Goal: Task Accomplishment & Management: Use online tool/utility

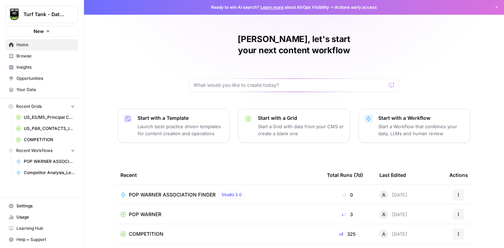
click at [27, 57] on span "Browse" at bounding box center [45, 56] width 58 height 6
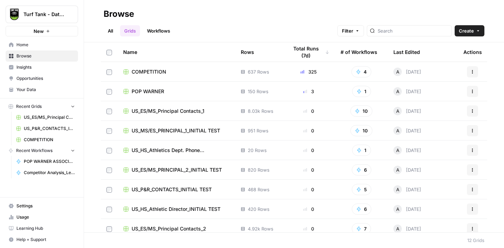
click at [149, 95] on td "POP WARNER" at bounding box center [177, 91] width 118 height 19
click at [148, 89] on span "POP WARNER" at bounding box center [148, 91] width 33 height 7
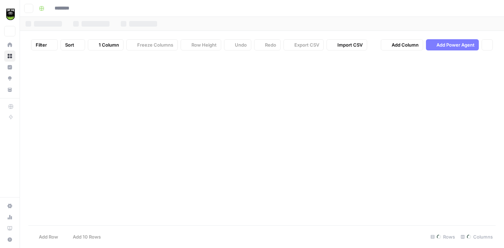
type input "**********"
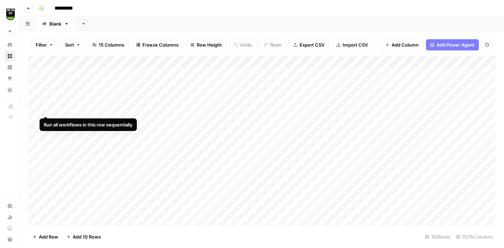
click at [46, 110] on div "Add Column" at bounding box center [262, 140] width 468 height 169
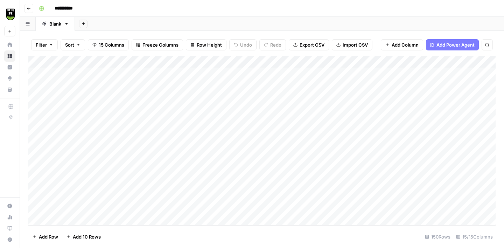
click at [46, 110] on div "Add Column" at bounding box center [262, 140] width 468 height 169
click at [37, 110] on div "Add Column" at bounding box center [262, 140] width 468 height 169
click at [37, 122] on div "Add Column" at bounding box center [262, 140] width 468 height 169
click at [37, 131] on div "Add Column" at bounding box center [262, 140] width 468 height 169
click at [37, 144] on div "Add Column" at bounding box center [262, 140] width 468 height 169
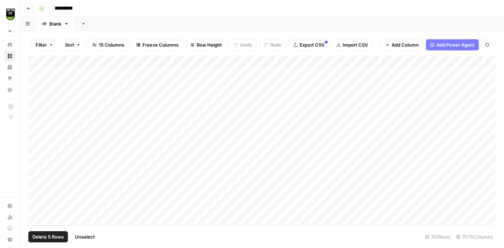
click at [35, 154] on div "Add Column" at bounding box center [262, 140] width 468 height 169
click at [34, 168] on div "Add Column" at bounding box center [262, 140] width 468 height 169
click at [35, 180] on div "Add Column" at bounding box center [262, 140] width 468 height 169
click at [35, 188] on div "Add Column" at bounding box center [262, 140] width 468 height 169
click at [36, 193] on div "Add Column" at bounding box center [262, 140] width 468 height 169
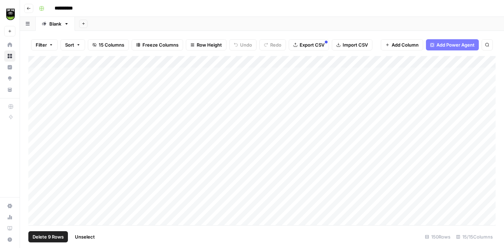
click at [36, 205] on div "Add Column" at bounding box center [262, 140] width 468 height 169
click at [37, 174] on div "Add Column" at bounding box center [262, 140] width 468 height 169
click at [36, 186] on div "Add Column" at bounding box center [262, 140] width 468 height 169
click at [36, 200] on div "Add Column" at bounding box center [262, 140] width 468 height 169
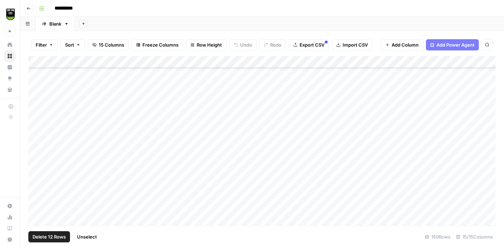
click at [36, 213] on div "Add Column" at bounding box center [262, 140] width 468 height 169
click at [36, 186] on div "Add Column" at bounding box center [262, 140] width 468 height 169
click at [35, 198] on div "Add Column" at bounding box center [262, 140] width 468 height 169
click at [36, 205] on div "Add Column" at bounding box center [262, 140] width 468 height 169
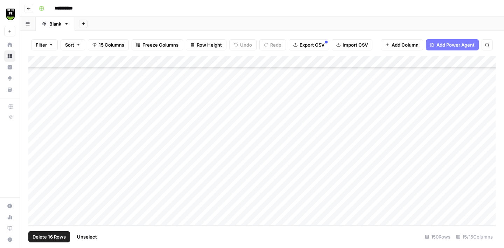
scroll to position [116, 0]
click at [37, 182] on div "Add Column" at bounding box center [262, 140] width 468 height 169
click at [38, 194] on div "Add Column" at bounding box center [262, 140] width 468 height 169
click at [36, 208] on div "Add Column" at bounding box center [262, 140] width 468 height 169
click at [36, 218] on div "Add Column" at bounding box center [262, 140] width 468 height 169
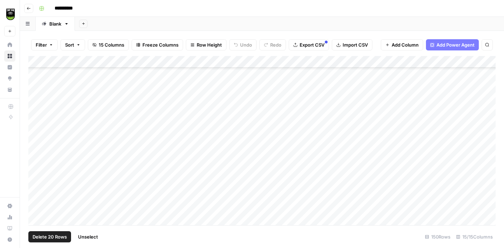
scroll to position [166, 0]
click at [38, 181] on div "Add Column" at bounding box center [262, 140] width 468 height 169
click at [38, 191] on div "Add Column" at bounding box center [262, 140] width 468 height 169
click at [36, 205] on div "Add Column" at bounding box center [262, 140] width 468 height 169
click at [36, 217] on div "Add Column" at bounding box center [262, 140] width 468 height 169
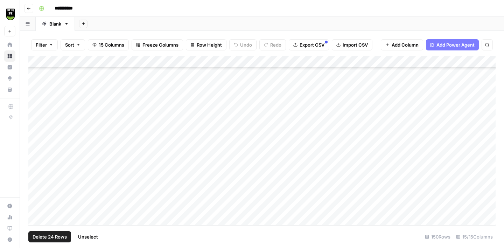
scroll to position [214, 0]
click at [37, 182] on div "Add Column" at bounding box center [262, 140] width 468 height 169
click at [37, 194] on div "Add Column" at bounding box center [262, 140] width 468 height 169
click at [37, 202] on div "Add Column" at bounding box center [262, 140] width 468 height 169
click at [39, 216] on div "Add Column" at bounding box center [262, 140] width 468 height 169
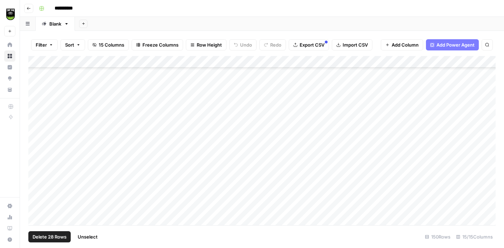
scroll to position [266, 0]
click at [38, 178] on div "Add Column" at bounding box center [262, 140] width 468 height 169
click at [38, 190] on div "Add Column" at bounding box center [262, 140] width 468 height 169
click at [38, 202] on div "Add Column" at bounding box center [262, 140] width 468 height 169
click at [37, 211] on div "Add Column" at bounding box center [262, 140] width 468 height 169
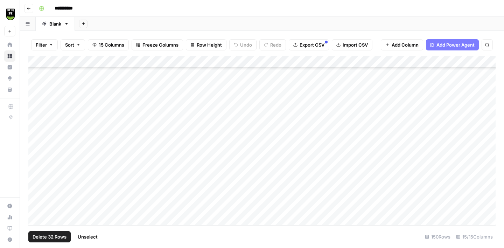
scroll to position [316, 0]
click at [36, 177] on div "Add Column" at bounding box center [262, 140] width 468 height 169
click at [37, 185] on div "Add Column" at bounding box center [262, 140] width 468 height 169
click at [36, 198] on div "Add Column" at bounding box center [262, 140] width 468 height 169
click at [36, 207] on div "Add Column" at bounding box center [262, 140] width 468 height 169
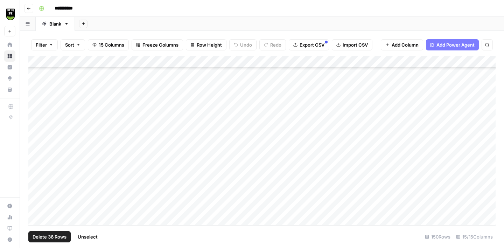
scroll to position [371, 0]
click at [35, 168] on div "Add Column" at bounding box center [262, 140] width 468 height 169
click at [36, 180] on div "Add Column" at bounding box center [262, 140] width 468 height 169
click at [36, 188] on div "Add Column" at bounding box center [262, 140] width 468 height 169
click at [36, 199] on div "Add Column" at bounding box center [262, 140] width 468 height 169
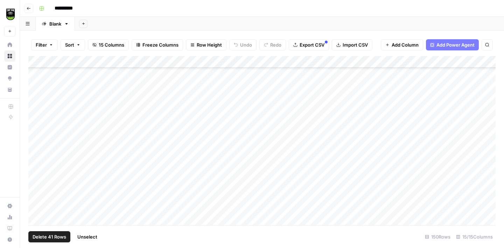
click at [36, 213] on div "Add Column" at bounding box center [262, 140] width 468 height 169
click at [38, 144] on div "Add Column" at bounding box center [262, 140] width 468 height 169
click at [38, 156] on div "Add Column" at bounding box center [262, 140] width 468 height 169
click at [38, 166] on div "Add Column" at bounding box center [262, 140] width 468 height 169
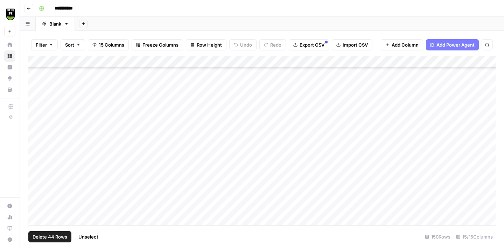
click at [38, 180] on div "Add Column" at bounding box center [262, 140] width 468 height 169
click at [38, 193] on div "Add Column" at bounding box center [262, 140] width 468 height 169
click at [50, 235] on span "Delete 46 Rows" at bounding box center [50, 236] width 34 height 7
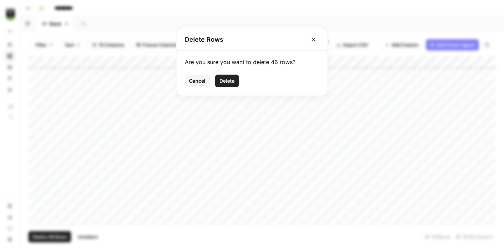
click at [226, 79] on span "Delete" at bounding box center [227, 80] width 15 height 7
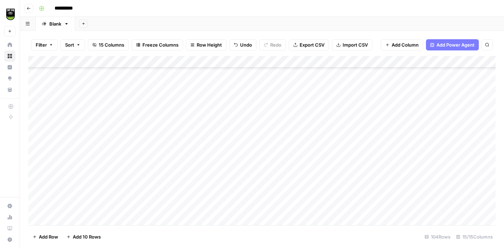
scroll to position [71, 0]
click at [320, 46] on span "Export CSV" at bounding box center [312, 44] width 25 height 7
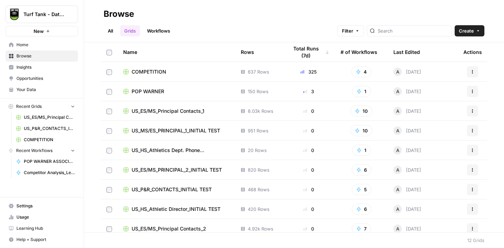
click at [152, 71] on span "COMPETITION" at bounding box center [149, 71] width 35 height 7
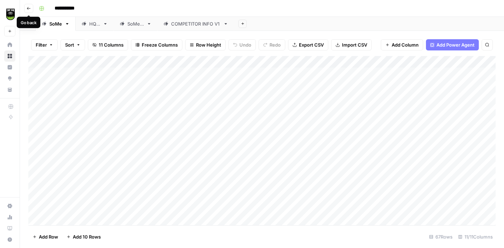
click at [31, 9] on button "Go back" at bounding box center [28, 8] width 9 height 9
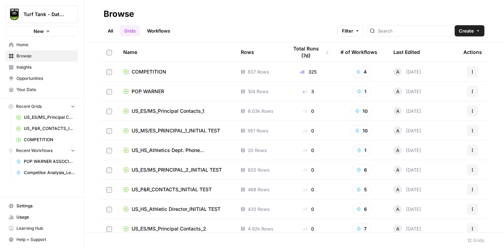
click at [154, 91] on span "POP WARNER" at bounding box center [148, 91] width 33 height 7
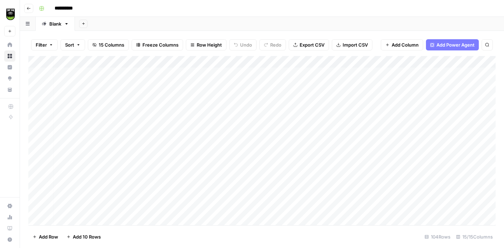
scroll to position [0, 0]
click at [131, 111] on div "Add Column" at bounding box center [262, 140] width 468 height 169
click at [39, 61] on div "Add Column" at bounding box center [262, 140] width 468 height 169
click at [58, 237] on span "Delete 104 Rows" at bounding box center [51, 236] width 37 height 7
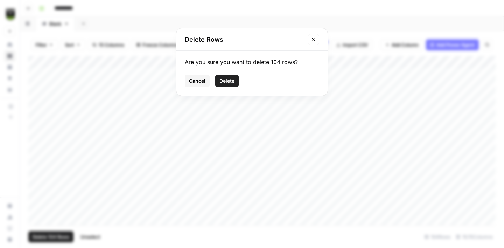
click at [231, 81] on span "Delete" at bounding box center [227, 80] width 15 height 7
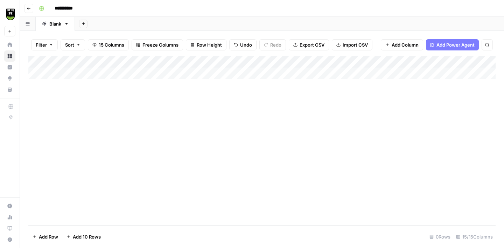
click at [86, 69] on div "Add Column" at bounding box center [262, 67] width 468 height 23
click at [176, 74] on div "Add Column" at bounding box center [262, 73] width 468 height 35
click at [101, 73] on div "Add Column" at bounding box center [262, 73] width 468 height 35
click at [220, 73] on div "Add Column" at bounding box center [262, 73] width 468 height 35
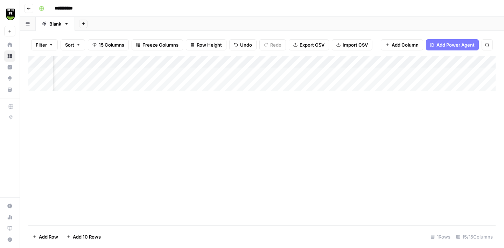
click at [317, 73] on div "Add Column" at bounding box center [262, 73] width 468 height 35
click at [297, 72] on div "Add Column" at bounding box center [262, 73] width 468 height 35
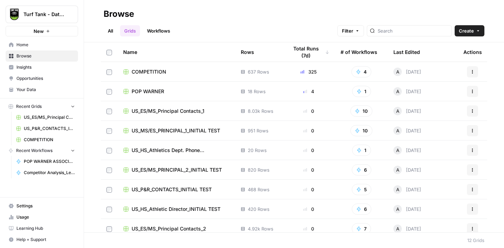
click at [140, 92] on span "POP WARNER" at bounding box center [148, 91] width 33 height 7
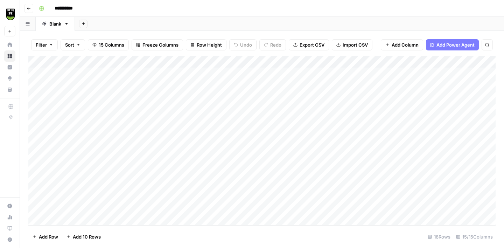
click at [92, 72] on div "Add Column" at bounding box center [262, 140] width 468 height 169
click at [93, 222] on div "Add Column" at bounding box center [262, 140] width 468 height 169
click at [80, 205] on div "Add Column" at bounding box center [262, 140] width 468 height 169
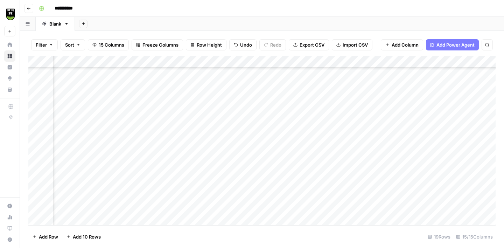
scroll to position [80, 359]
click at [323, 207] on div "Add Column" at bounding box center [262, 140] width 468 height 169
click at [27, 7] on icon "button" at bounding box center [29, 8] width 4 height 4
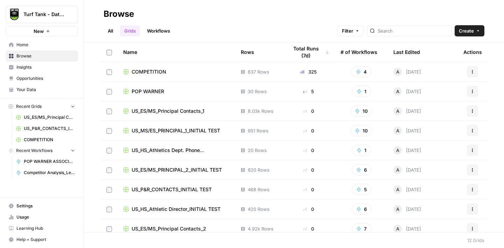
click at [150, 90] on span "POP WARNER" at bounding box center [148, 91] width 33 height 7
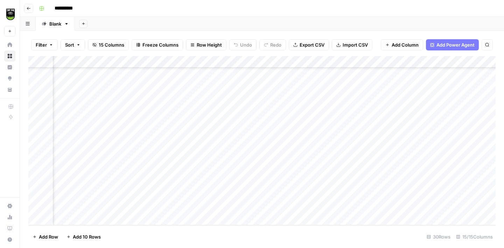
scroll to position [211, 0]
click at [83, 219] on div "Add Column" at bounding box center [262, 140] width 468 height 169
click at [186, 203] on div "Add Column" at bounding box center [262, 140] width 468 height 169
click at [118, 205] on div "Add Column" at bounding box center [262, 140] width 468 height 169
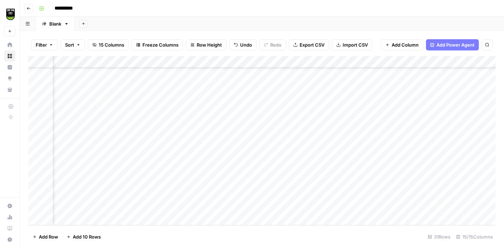
scroll to position [223, 414]
click at [269, 208] on div "Add Column" at bounding box center [262, 140] width 468 height 169
click at [30, 6] on icon "button" at bounding box center [29, 8] width 4 height 4
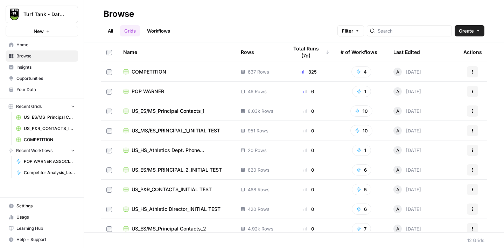
click at [150, 90] on span "POP WARNER" at bounding box center [148, 91] width 33 height 7
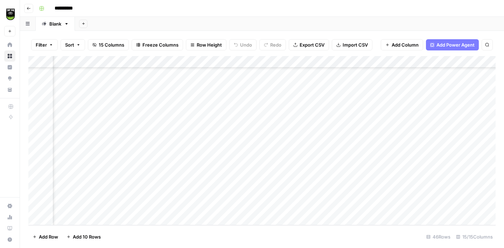
scroll to position [402, 0]
click at [92, 217] on div "Add Column" at bounding box center [262, 140] width 468 height 169
click at [104, 207] on div "Add Column" at bounding box center [262, 140] width 468 height 169
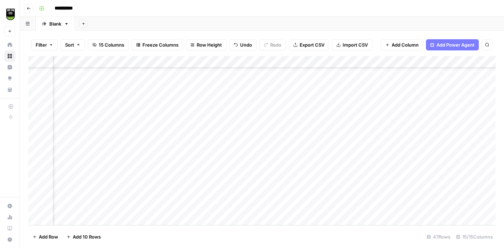
click at [269, 207] on div "Add Column" at bounding box center [262, 140] width 468 height 169
click at [27, 6] on icon "button" at bounding box center [29, 8] width 4 height 4
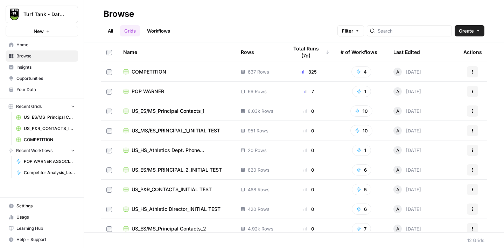
click at [156, 88] on span "POP WARNER" at bounding box center [148, 91] width 33 height 7
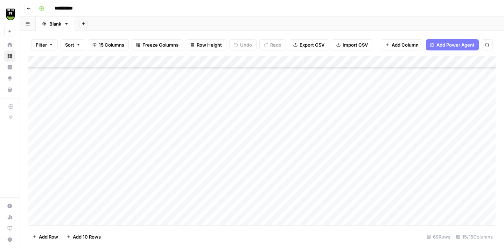
scroll to position [676, 0]
click at [87, 219] on div "Add Column" at bounding box center [262, 140] width 468 height 169
click at [183, 212] on div "Add Column" at bounding box center [262, 140] width 468 height 169
click at [109, 206] on div "Add Column" at bounding box center [262, 140] width 468 height 169
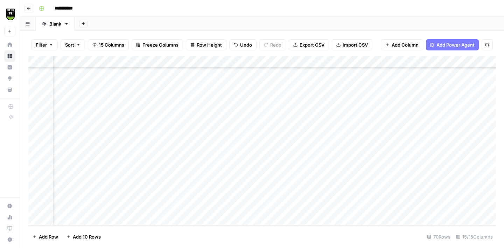
scroll to position [688, 401]
click at [280, 208] on div "Add Column" at bounding box center [262, 140] width 468 height 169
click at [30, 9] on icon "button" at bounding box center [29, 8] width 4 height 4
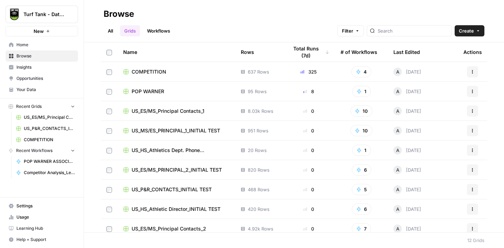
click at [149, 90] on span "POP WARNER" at bounding box center [148, 91] width 33 height 7
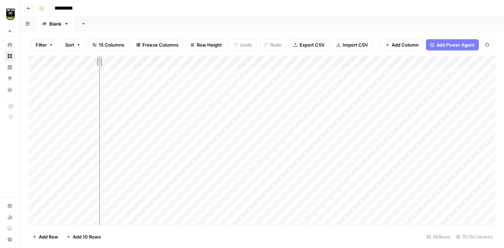
drag, startPoint x: 153, startPoint y: 62, endPoint x: 99, endPoint y: 66, distance: 53.7
click at [99, 66] on div "Add Column" at bounding box center [262, 140] width 468 height 169
drag, startPoint x: 200, startPoint y: 62, endPoint x: 133, endPoint y: 65, distance: 67.0
click at [133, 65] on div "Add Column" at bounding box center [262, 140] width 468 height 169
drag, startPoint x: 235, startPoint y: 60, endPoint x: 165, endPoint y: 61, distance: 70.8
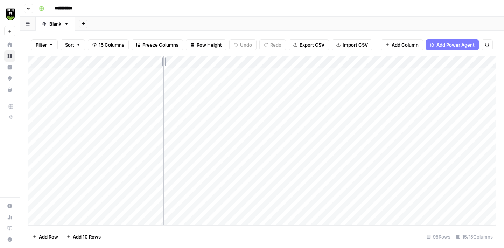
click at [164, 61] on div "Add Column" at bounding box center [262, 140] width 468 height 169
drag, startPoint x: 271, startPoint y: 60, endPoint x: 222, endPoint y: 60, distance: 49.0
click at [222, 60] on div "Add Column" at bounding box center [262, 140] width 468 height 169
drag, startPoint x: 322, startPoint y: 59, endPoint x: 245, endPoint y: 61, distance: 77.1
click at [245, 61] on div "Add Column" at bounding box center [262, 140] width 468 height 169
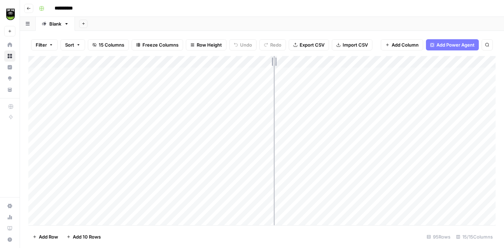
drag, startPoint x: 357, startPoint y: 61, endPoint x: 269, endPoint y: 63, distance: 88.0
click at [269, 63] on div "Add Column" at bounding box center [262, 140] width 468 height 169
click at [324, 74] on div "Add Column" at bounding box center [262, 140] width 468 height 169
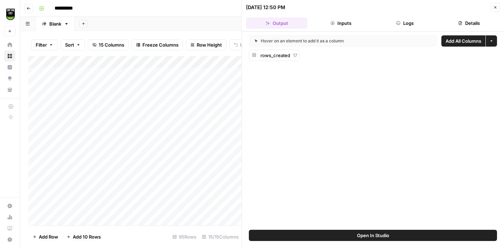
click at [456, 25] on button "Details" at bounding box center [469, 23] width 61 height 11
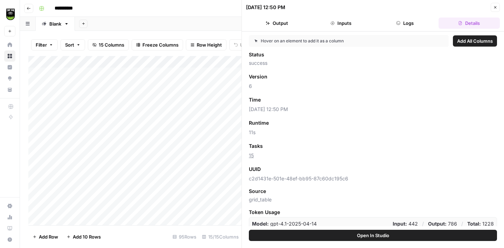
click at [282, 148] on span "Add as Column" at bounding box center [284, 146] width 30 height 6
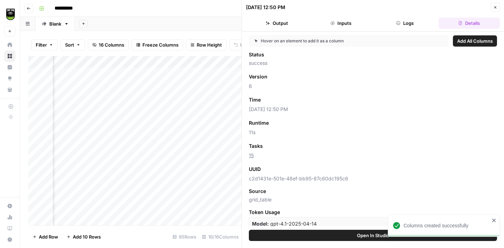
click at [499, 7] on button "Close" at bounding box center [495, 7] width 9 height 9
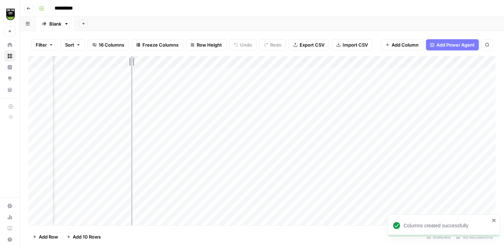
drag, startPoint x: 188, startPoint y: 59, endPoint x: 129, endPoint y: 61, distance: 59.6
click at [129, 61] on div "Add Column" at bounding box center [262, 140] width 468 height 169
drag, startPoint x: 223, startPoint y: 62, endPoint x: 160, endPoint y: 63, distance: 63.8
click at [160, 63] on div "Add Column" at bounding box center [262, 140] width 468 height 169
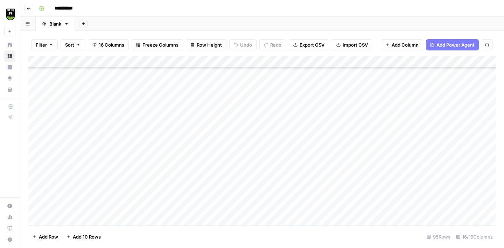
click at [28, 9] on icon "button" at bounding box center [29, 8] width 4 height 4
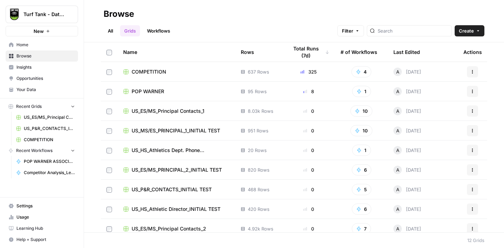
click at [157, 90] on span "POP WARNER" at bounding box center [148, 91] width 33 height 7
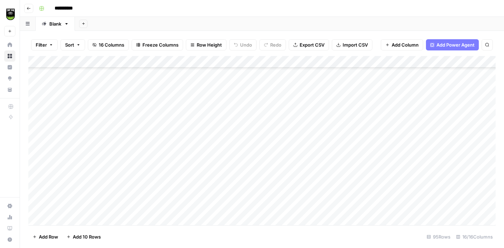
scroll to position [985, 0]
click at [85, 215] on div "Add Column" at bounding box center [262, 140] width 468 height 169
click at [185, 208] on div "Add Column" at bounding box center [262, 140] width 468 height 169
click at [73, 212] on div "Add Column" at bounding box center [262, 140] width 468 height 169
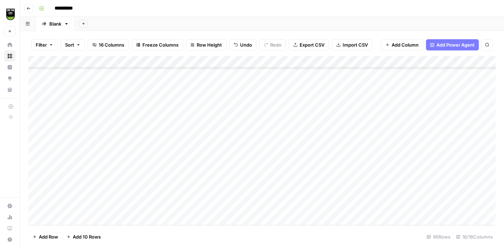
click at [316, 207] on div "Add Column" at bounding box center [262, 140] width 468 height 169
click at [31, 10] on button "Go back" at bounding box center [28, 8] width 9 height 9
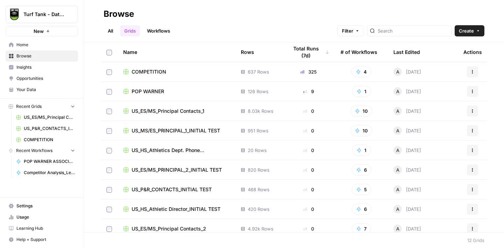
click at [152, 88] on span "POP WARNER" at bounding box center [148, 91] width 33 height 7
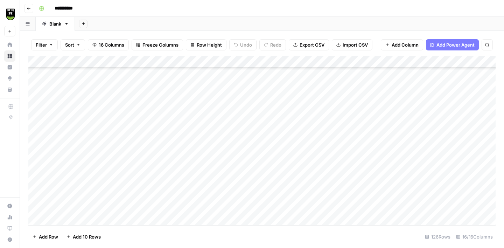
scroll to position [1052, 0]
drag, startPoint x: 222, startPoint y: 61, endPoint x: 185, endPoint y: 61, distance: 37.8
click at [185, 61] on div "Add Column" at bounding box center [262, 140] width 468 height 169
click at [81, 215] on div "Add Column" at bounding box center [262, 140] width 468 height 169
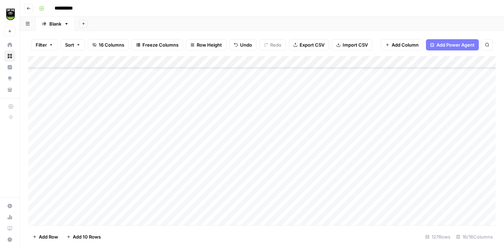
scroll to position [1366, 0]
click at [181, 210] on div "Add Column" at bounding box center [262, 140] width 468 height 169
click at [82, 207] on div "Add Column" at bounding box center [262, 140] width 468 height 169
click at [299, 207] on div "Add Column" at bounding box center [262, 140] width 468 height 169
click at [30, 9] on icon "button" at bounding box center [29, 8] width 4 height 4
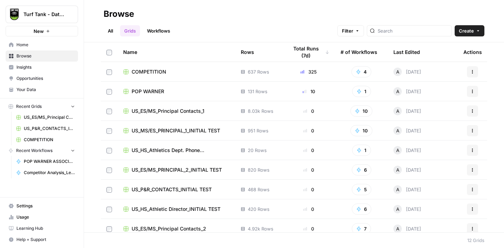
click at [144, 90] on span "POP WARNER" at bounding box center [148, 91] width 33 height 7
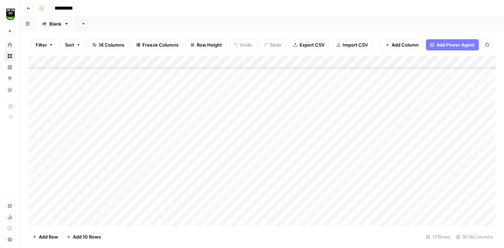
scroll to position [1414, 0]
click at [88, 217] on div "Add Column" at bounding box center [262, 140] width 468 height 169
click at [182, 209] on div "Add Column" at bounding box center [262, 140] width 468 height 169
click at [76, 209] on div "Add Column" at bounding box center [262, 140] width 468 height 169
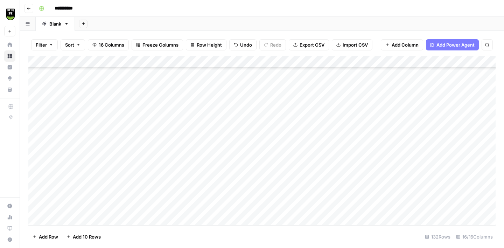
click at [299, 209] on div "Add Column" at bounding box center [262, 140] width 468 height 169
drag, startPoint x: 101, startPoint y: 58, endPoint x: 131, endPoint y: 58, distance: 30.5
click at [131, 58] on div "Add Column" at bounding box center [262, 140] width 468 height 169
click at [28, 10] on icon "button" at bounding box center [29, 8] width 4 height 4
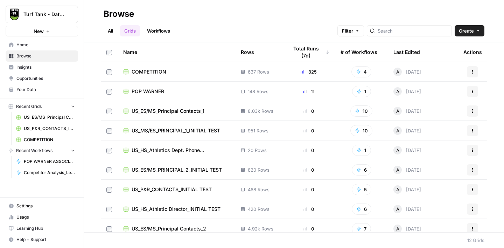
click at [154, 92] on span "POP WARNER" at bounding box center [148, 91] width 33 height 7
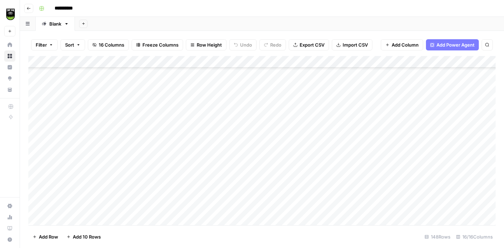
scroll to position [1617, 0]
click at [89, 214] on div "Add Column" at bounding box center [262, 140] width 468 height 169
click at [185, 208] on div "Add Column" at bounding box center [262, 140] width 468 height 169
click at [99, 205] on div "Add Column" at bounding box center [262, 140] width 468 height 169
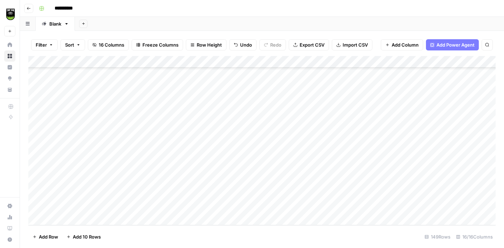
click at [336, 207] on div "Add Column" at bounding box center [262, 140] width 468 height 169
click at [32, 9] on button "Go back" at bounding box center [28, 8] width 9 height 9
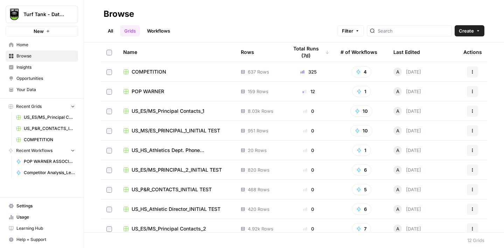
click at [144, 90] on span "POP WARNER" at bounding box center [148, 91] width 33 height 7
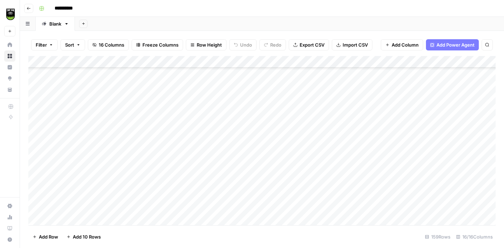
scroll to position [1748, 0]
click at [94, 219] on div "Add Column" at bounding box center [262, 140] width 468 height 169
click at [187, 206] on div "Add Column" at bounding box center [262, 140] width 468 height 169
click at [92, 209] on div "Add Column" at bounding box center [262, 140] width 468 height 169
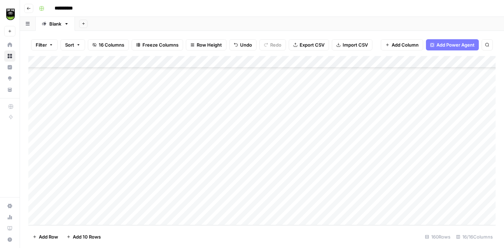
click at [330, 208] on div "Add Column" at bounding box center [262, 140] width 468 height 169
click at [27, 10] on icon "button" at bounding box center [29, 8] width 4 height 4
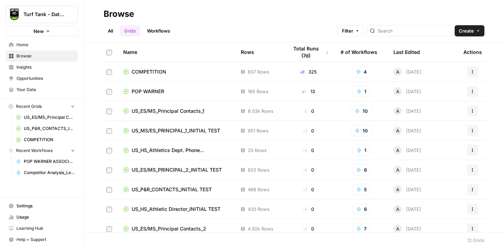
click at [154, 90] on span "POP WARNER" at bounding box center [148, 91] width 33 height 7
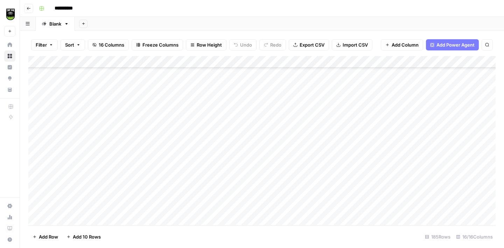
scroll to position [2057, 0]
click at [75, 217] on div "Add Column" at bounding box center [262, 140] width 468 height 169
click at [194, 204] on div "Add Column" at bounding box center [262, 140] width 468 height 169
click at [104, 202] on div "Add Column" at bounding box center [262, 140] width 468 height 169
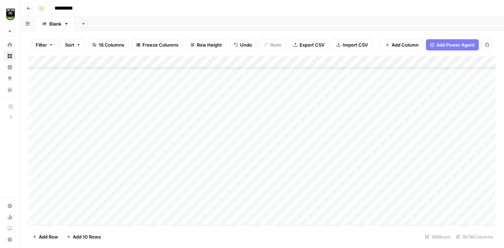
click at [333, 209] on div "Add Column" at bounding box center [262, 140] width 468 height 169
click at [30, 8] on icon "button" at bounding box center [29, 8] width 4 height 4
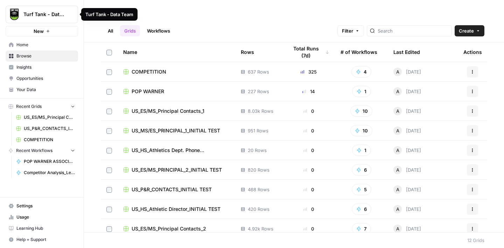
click at [156, 90] on span "POP WARNER" at bounding box center [148, 91] width 33 height 7
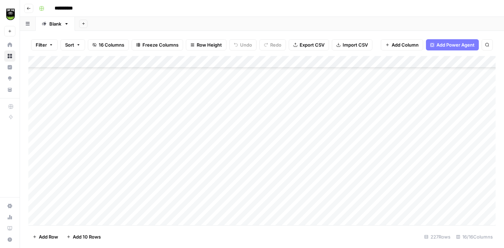
scroll to position [2557, 0]
click at [103, 219] on div "Add Column" at bounding box center [262, 140] width 468 height 169
click at [198, 209] on div "Add Column" at bounding box center [262, 140] width 468 height 169
click at [102, 204] on div "Add Column" at bounding box center [262, 140] width 468 height 169
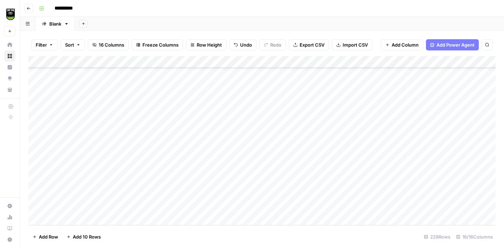
click at [334, 208] on div "Add Column" at bounding box center [262, 140] width 468 height 169
click at [27, 7] on icon "button" at bounding box center [29, 8] width 4 height 4
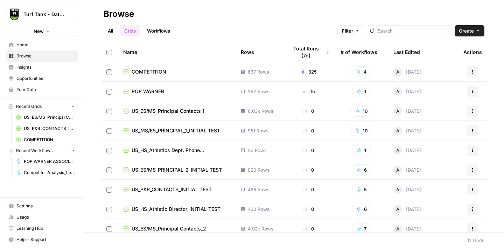
click at [159, 91] on span "POP WARNER" at bounding box center [148, 91] width 33 height 7
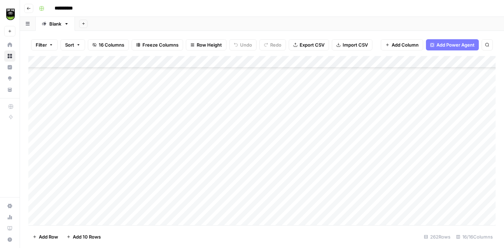
scroll to position [2974, 0]
click at [71, 220] on div "Add Column" at bounding box center [262, 140] width 468 height 169
click at [180, 208] on div "Add Column" at bounding box center [262, 140] width 468 height 169
click at [98, 209] on div "Add Column" at bounding box center [262, 140] width 468 height 169
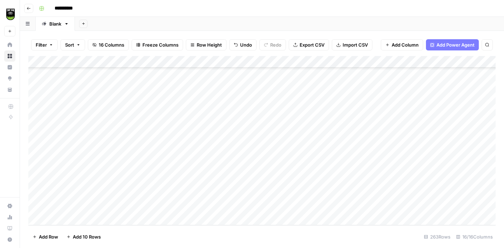
click at [329, 207] on div "Add Column" at bounding box center [262, 140] width 468 height 169
click at [31, 6] on button "Go back" at bounding box center [28, 8] width 9 height 9
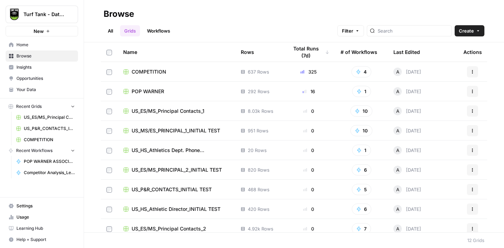
click at [153, 90] on span "POP WARNER" at bounding box center [148, 91] width 33 height 7
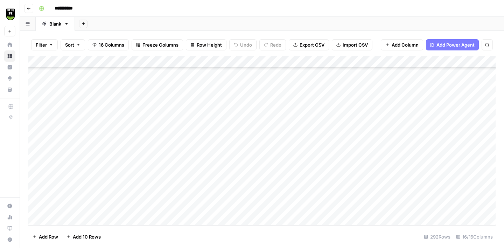
scroll to position [3332, 0]
click at [94, 217] on div "Add Column" at bounding box center [262, 140] width 468 height 169
click at [189, 207] on div "Add Column" at bounding box center [262, 140] width 468 height 169
click at [111, 209] on div "Add Column" at bounding box center [262, 140] width 468 height 169
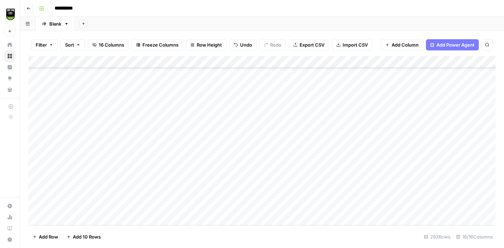
click at [331, 208] on div "Add Column" at bounding box center [262, 140] width 468 height 169
click at [30, 6] on button "Go back" at bounding box center [28, 8] width 9 height 9
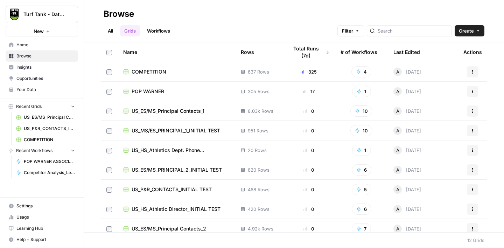
click at [150, 89] on span "POP WARNER" at bounding box center [148, 91] width 33 height 7
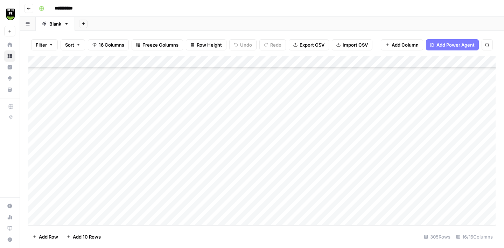
scroll to position [3486, 0]
click at [108, 217] on div "Add Column" at bounding box center [262, 140] width 468 height 169
click at [182, 208] on div "Add Column" at bounding box center [262, 140] width 468 height 169
click at [110, 207] on div "Add Column" at bounding box center [262, 140] width 468 height 169
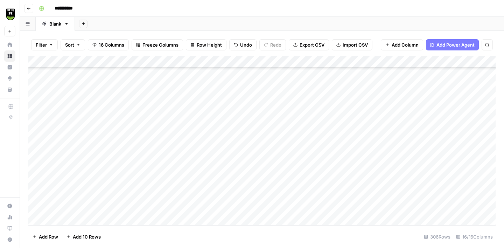
click at [332, 207] on div "Add Column" at bounding box center [262, 140] width 468 height 169
click at [30, 9] on icon "button" at bounding box center [29, 8] width 4 height 4
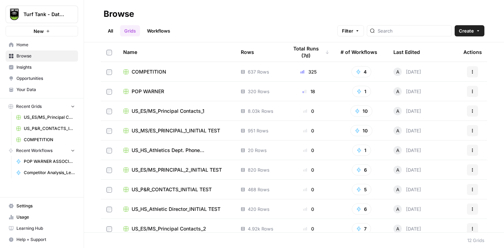
click at [146, 90] on span "POP WARNER" at bounding box center [148, 91] width 33 height 7
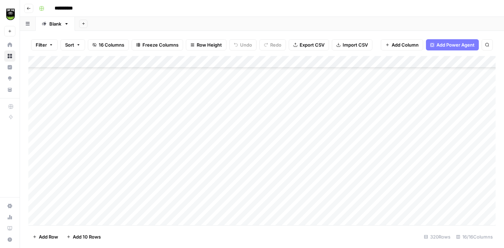
scroll to position [3665, 0]
click at [103, 221] on div "Add Column" at bounding box center [262, 140] width 468 height 169
click at [179, 208] on div "Add Column" at bounding box center [262, 140] width 468 height 169
click at [108, 208] on div "Add Column" at bounding box center [262, 140] width 468 height 169
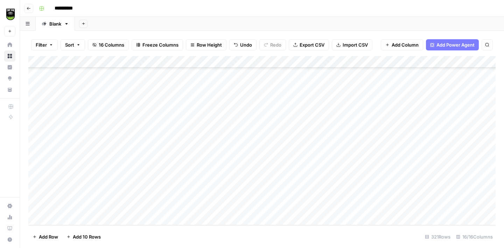
click at [100, 217] on div "Add Column" at bounding box center [262, 140] width 468 height 169
click at [178, 206] on div "Add Column" at bounding box center [262, 140] width 468 height 169
click at [96, 209] on div "Add Column" at bounding box center [262, 140] width 468 height 169
click at [331, 195] on div "Add Column" at bounding box center [262, 140] width 468 height 169
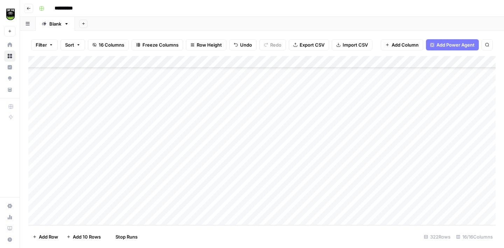
click at [331, 205] on div "Add Column" at bounding box center [262, 140] width 468 height 169
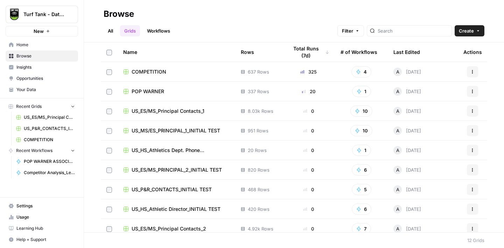
click at [149, 89] on span "POP WARNER" at bounding box center [148, 91] width 33 height 7
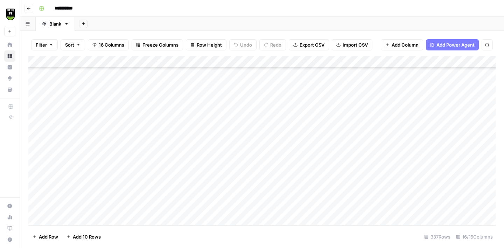
scroll to position [3867, 0]
click at [72, 218] on div "Add Column" at bounding box center [262, 140] width 468 height 169
click at [83, 221] on div "Add Column" at bounding box center [262, 140] width 468 height 169
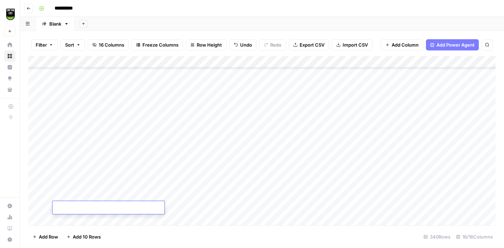
scroll to position [3903, 0]
click at [83, 221] on div "Add Column" at bounding box center [262, 140] width 468 height 169
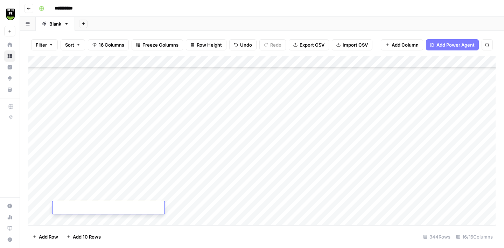
click at [83, 221] on div "Add Column" at bounding box center [262, 140] width 468 height 169
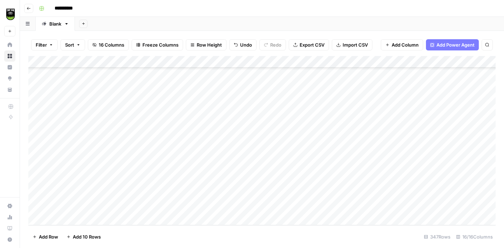
click at [83, 221] on div "Add Column" at bounding box center [262, 140] width 468 height 169
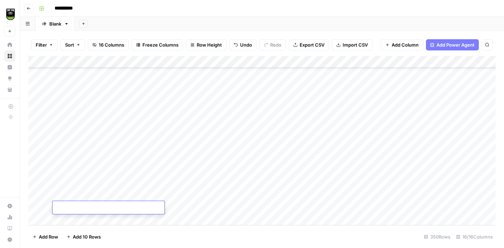
click at [154, 101] on div "Add Column" at bounding box center [262, 140] width 468 height 169
click at [101, 99] on div "Add Column" at bounding box center [262, 140] width 468 height 169
click at [333, 146] on div "Add Column" at bounding box center [262, 140] width 468 height 169
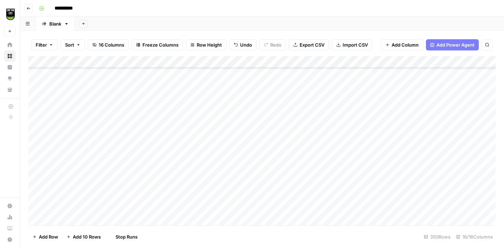
click at [332, 158] on div "Add Column" at bounding box center [262, 140] width 468 height 169
click at [332, 170] on div "Add Column" at bounding box center [262, 140] width 468 height 169
click at [331, 180] on div "Add Column" at bounding box center [262, 140] width 468 height 169
click at [333, 193] on div "Add Column" at bounding box center [262, 140] width 468 height 169
click at [333, 206] on div "Add Column" at bounding box center [262, 140] width 468 height 169
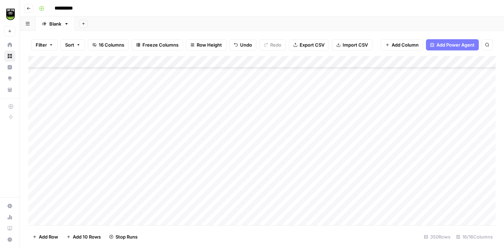
scroll to position [3982, 0]
click at [333, 176] on div "Add Column" at bounding box center [262, 140] width 468 height 169
click at [333, 188] on div "Add Column" at bounding box center [262, 140] width 468 height 169
click at [333, 203] on div "Add Column" at bounding box center [262, 140] width 468 height 169
click at [333, 211] on div "Add Column" at bounding box center [262, 140] width 468 height 169
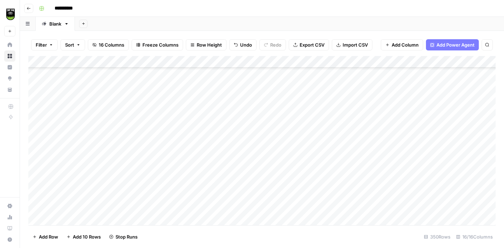
scroll to position [4009, 0]
click at [332, 198] on div "Add Column" at bounding box center [262, 140] width 468 height 169
click at [332, 208] on div "Add Column" at bounding box center [262, 140] width 468 height 169
click at [330, 208] on div "Add Column" at bounding box center [262, 140] width 468 height 169
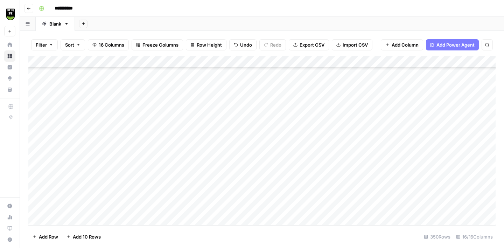
click at [27, 11] on button "Go back" at bounding box center [28, 8] width 9 height 9
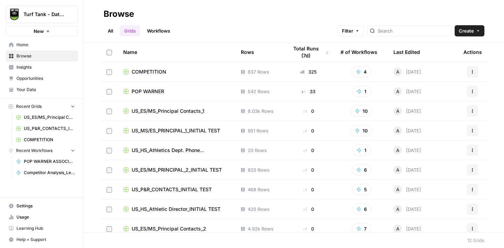
click at [152, 90] on span "POP WARNER" at bounding box center [148, 91] width 33 height 7
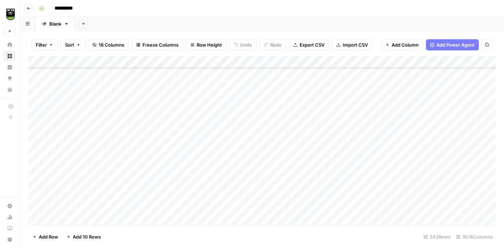
scroll to position [6309, 0]
click at [315, 46] on span "Export CSV" at bounding box center [312, 44] width 25 height 7
click at [84, 22] on icon "button" at bounding box center [84, 24] width 4 height 4
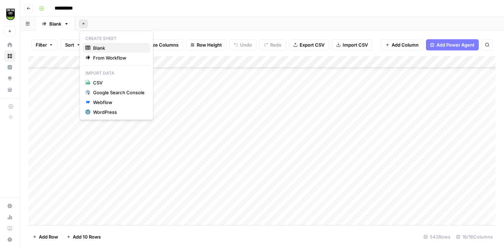
click at [105, 47] on span "Blank" at bounding box center [118, 47] width 51 height 7
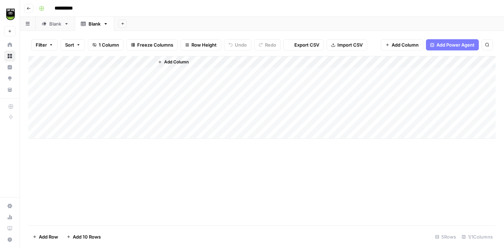
click at [95, 25] on div "Blank" at bounding box center [95, 23] width 12 height 7
click at [94, 23] on div "Blank" at bounding box center [95, 23] width 12 height 7
click at [94, 24] on input "*****" at bounding box center [95, 23] width 13 height 9
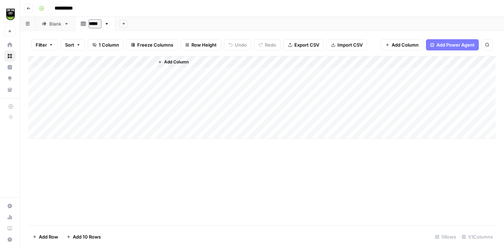
click at [94, 24] on input "*****" at bounding box center [95, 23] width 13 height 9
type input "*********"
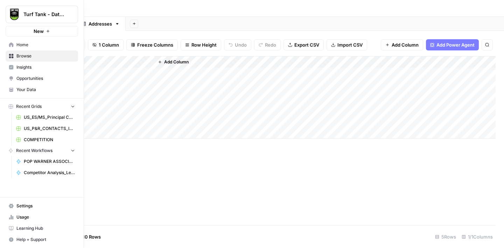
click at [25, 56] on span "Browse" at bounding box center [45, 56] width 58 height 6
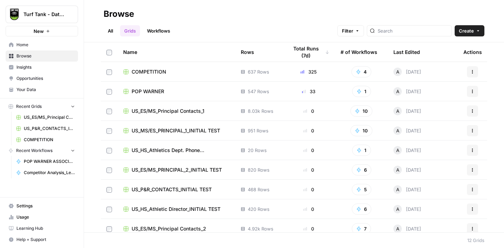
click at [157, 33] on link "Workflows" at bounding box center [159, 30] width 32 height 11
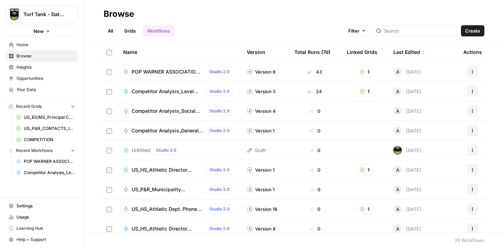
click at [470, 32] on span "Create" at bounding box center [473, 30] width 15 height 7
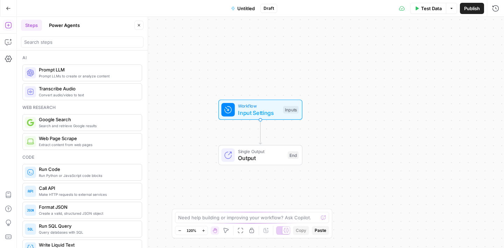
click at [244, 7] on span "Untitled" at bounding box center [246, 8] width 18 height 7
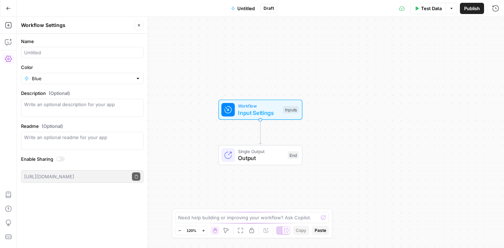
click at [69, 43] on label "Name" at bounding box center [82, 41] width 123 height 7
click at [69, 49] on input "Name" at bounding box center [82, 52] width 116 height 7
click at [64, 54] on input "TEMP FIND DOMAIN" at bounding box center [82, 52] width 116 height 7
type input "[PERSON_NAME] FIND ADDRESS"
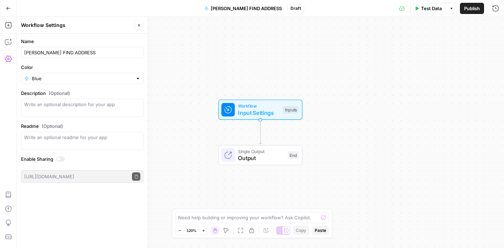
click at [86, 23] on div "Workflow Settings" at bounding box center [76, 25] width 111 height 7
click at [141, 25] on icon "button" at bounding box center [139, 25] width 4 height 4
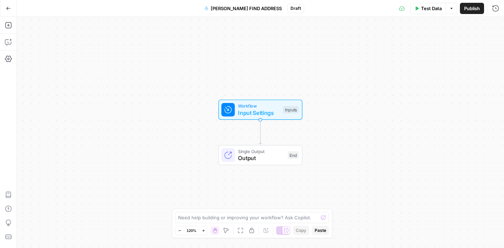
click at [264, 109] on span "Input Settings" at bounding box center [259, 113] width 42 height 8
click at [433, 45] on span "Add Field" at bounding box center [425, 47] width 20 height 7
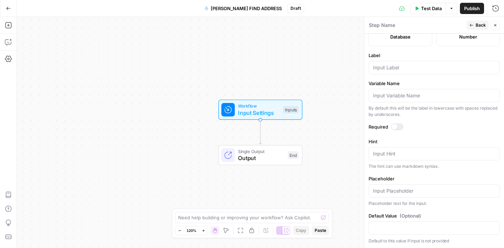
scroll to position [211, 0]
click at [390, 68] on input "Label" at bounding box center [434, 67] width 122 height 7
type input "association name"
click at [477, 25] on span "Back" at bounding box center [481, 25] width 10 height 6
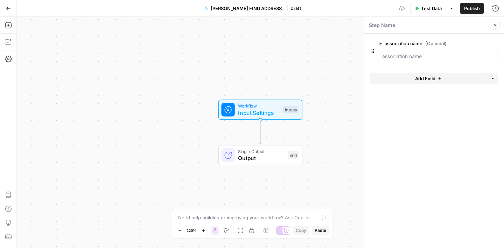
click at [412, 80] on button "Add Field" at bounding box center [428, 78] width 117 height 11
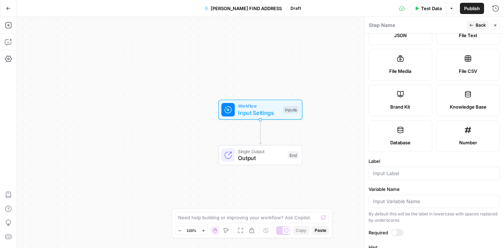
scroll to position [161, 0]
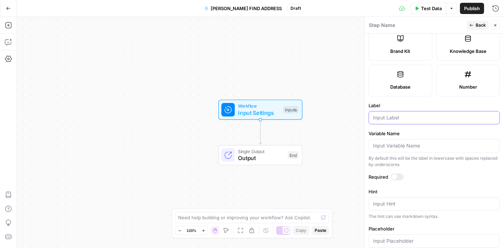
click at [400, 120] on input "Label" at bounding box center [434, 117] width 122 height 7
type input "related links"
click at [418, 102] on label "Label" at bounding box center [434, 105] width 131 height 7
click at [418, 114] on input "related links" at bounding box center [434, 117] width 122 height 7
click at [479, 24] on span "Back" at bounding box center [481, 25] width 10 height 6
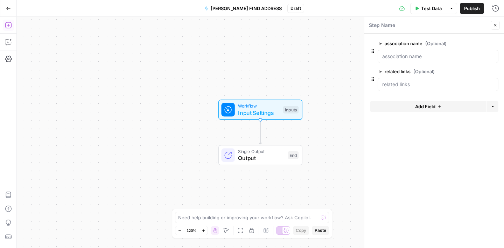
click at [7, 26] on icon "button" at bounding box center [8, 25] width 7 height 7
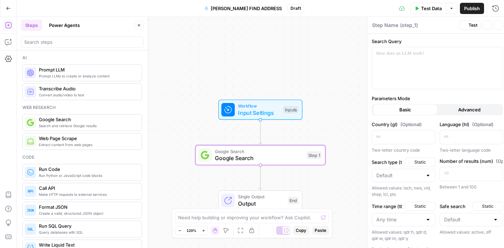
type textarea "Google Search"
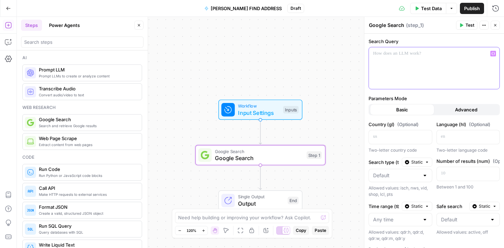
click at [390, 55] on p at bounding box center [434, 53] width 122 height 7
click at [494, 55] on icon "button" at bounding box center [494, 53] width 4 height 3
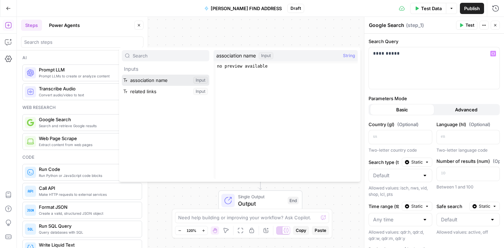
click at [174, 83] on button "Select variable association name" at bounding box center [166, 80] width 88 height 11
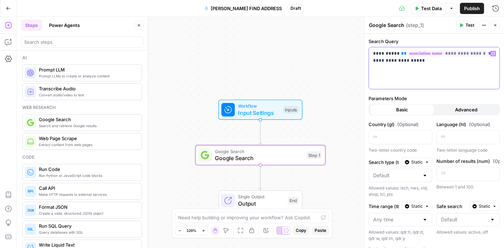
click at [495, 54] on icon "button" at bounding box center [494, 54] width 4 height 4
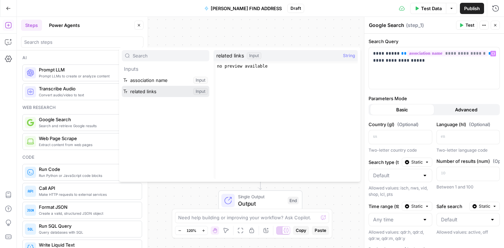
click at [162, 94] on button "Select variable related links" at bounding box center [166, 91] width 88 height 11
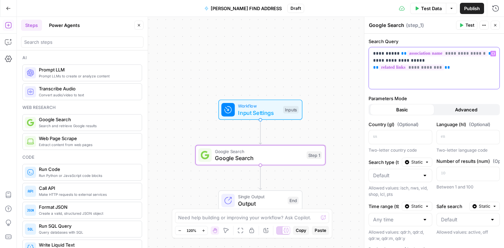
click at [374, 55] on p "**********" at bounding box center [434, 57] width 122 height 14
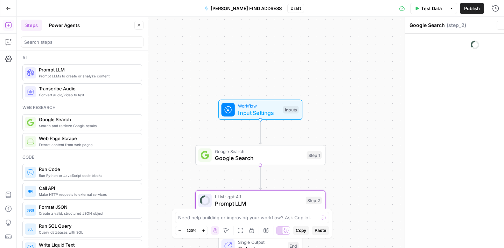
type textarea "Prompt LLM"
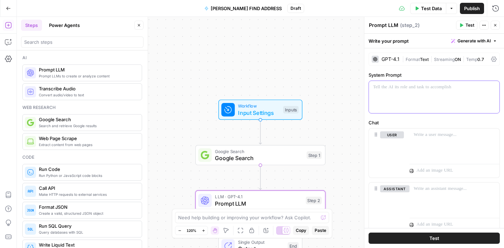
click at [412, 84] on p at bounding box center [434, 87] width 122 height 7
click at [273, 152] on span "Google Search" at bounding box center [259, 151] width 88 height 7
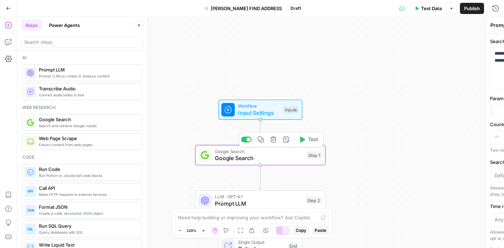
type textarea "Google Search"
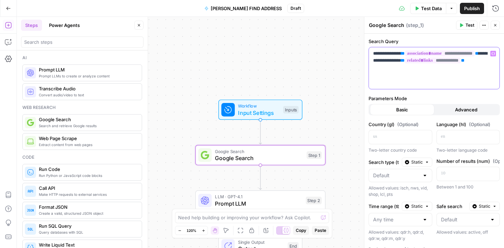
click at [468, 62] on p "**********" at bounding box center [434, 60] width 122 height 21
click at [401, 68] on p "**********" at bounding box center [434, 64] width 122 height 28
click at [412, 69] on p "**********" at bounding box center [434, 64] width 122 height 28
click at [480, 44] on label "Search Query" at bounding box center [434, 41] width 131 height 7
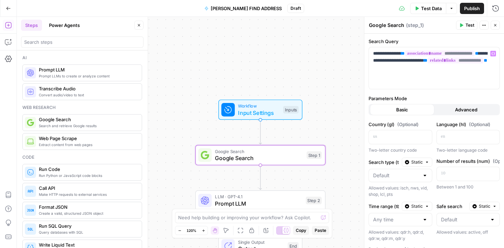
click at [498, 26] on button "Close" at bounding box center [495, 25] width 9 height 9
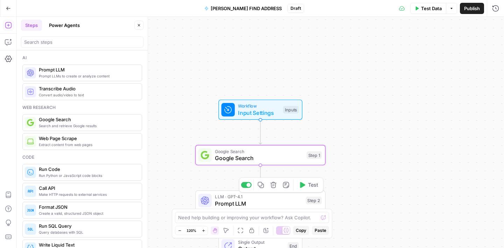
click at [278, 197] on span "LLM · GPT-4.1" at bounding box center [259, 196] width 88 height 7
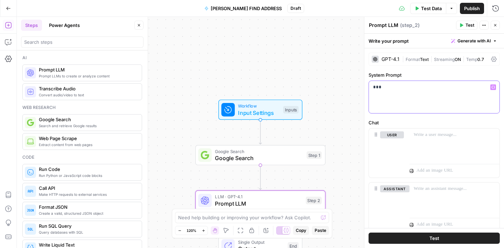
click at [404, 89] on p "***" at bounding box center [434, 87] width 122 height 7
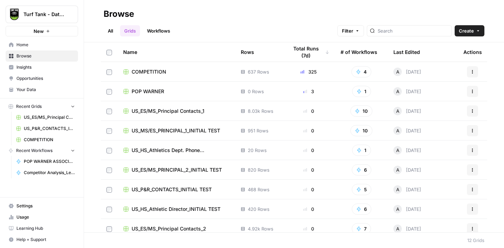
click at [162, 27] on link "Workflows" at bounding box center [159, 30] width 32 height 11
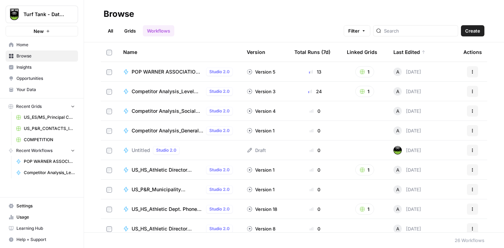
click at [150, 73] on span "POP WARNER ASSOCIATION FINDER" at bounding box center [168, 71] width 72 height 7
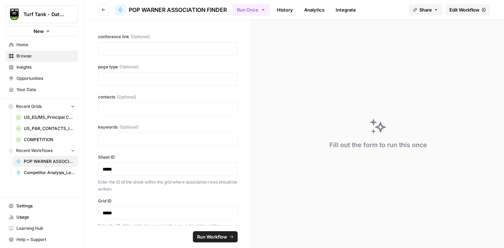
click at [473, 8] on span "Edit Workflow" at bounding box center [465, 9] width 30 height 7
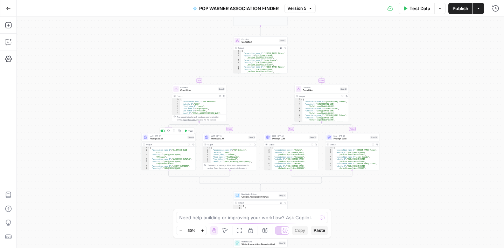
click at [176, 137] on span "Prompt LLM" at bounding box center [168, 139] width 36 height 4
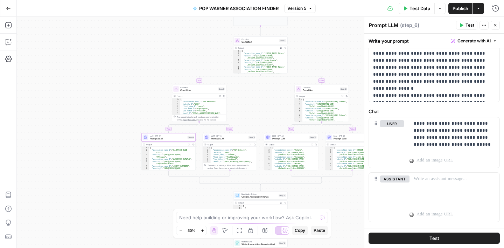
scroll to position [265, 0]
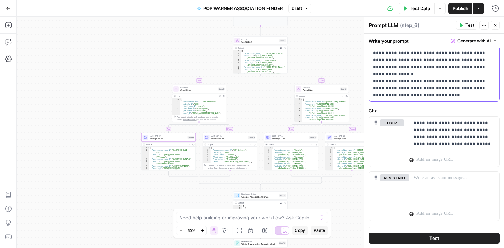
scroll to position [6, 0]
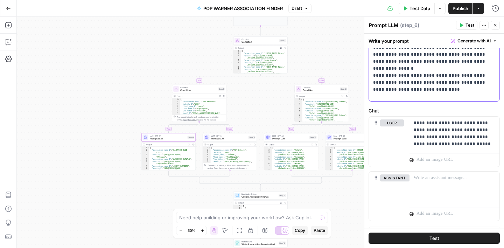
drag, startPoint x: 401, startPoint y: 95, endPoint x: 368, endPoint y: 91, distance: 33.2
click at [368, 91] on div "**********" at bounding box center [434, 132] width 140 height 231
copy p "**********"
click at [228, 140] on span "Prompt LLM" at bounding box center [229, 139] width 36 height 4
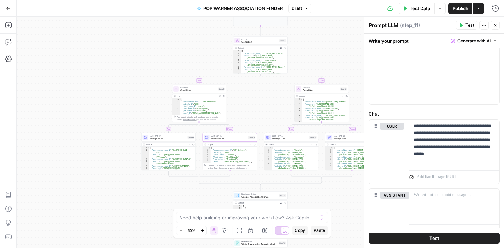
scroll to position [292, 0]
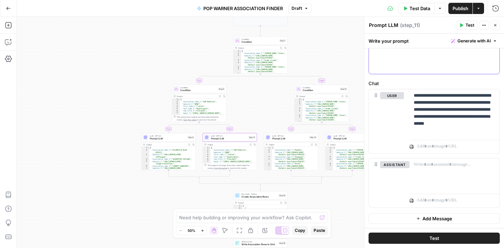
paste div
click at [296, 137] on span "Prompt LLM" at bounding box center [291, 139] width 36 height 4
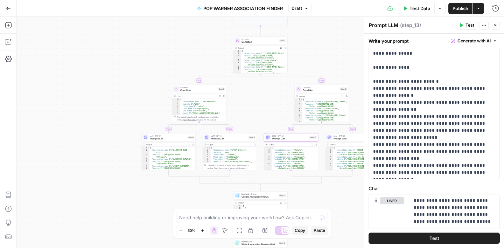
scroll to position [217, 0]
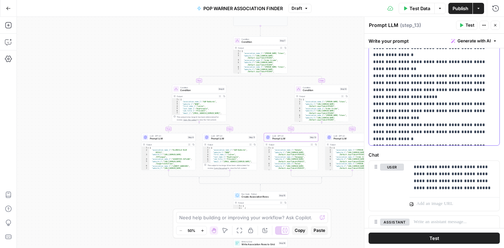
scroll to position [49, 0]
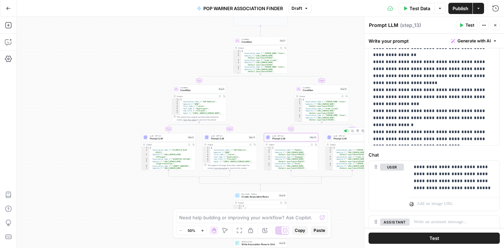
click at [342, 138] on span "Prompt LLM" at bounding box center [352, 139] width 36 height 4
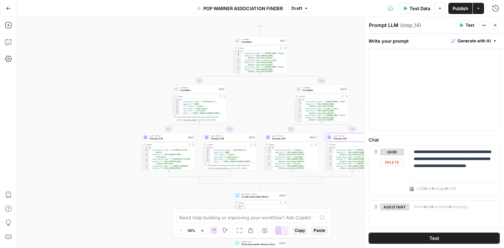
scroll to position [222, 0]
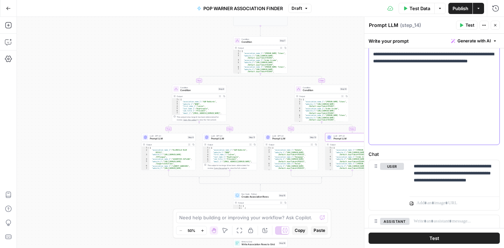
click at [438, 43] on div "Write your prompt Generate with AI" at bounding box center [435, 41] width 140 height 14
click at [495, 26] on icon "button" at bounding box center [496, 25] width 4 height 4
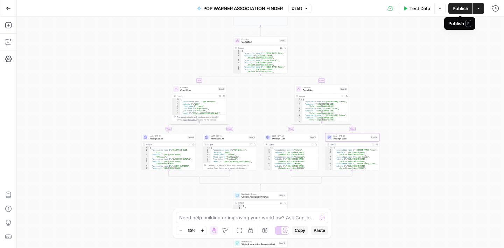
click at [464, 10] on span "Publish" at bounding box center [461, 8] width 16 height 7
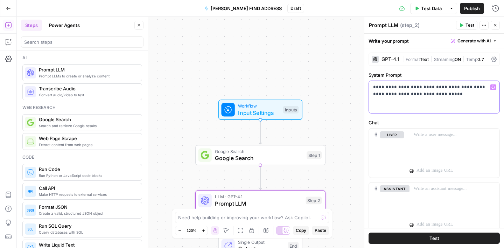
click at [496, 87] on button "Variables Menu" at bounding box center [494, 87] width 6 height 6
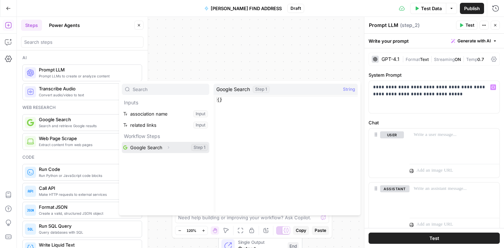
click at [155, 148] on button "Select variable Google Search" at bounding box center [166, 147] width 88 height 11
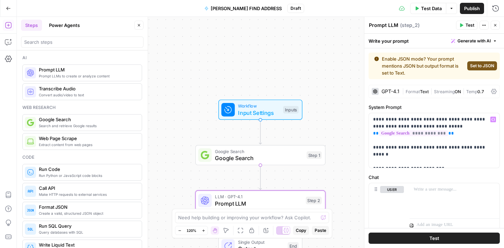
click at [484, 67] on span "Set to JSON" at bounding box center [482, 66] width 24 height 6
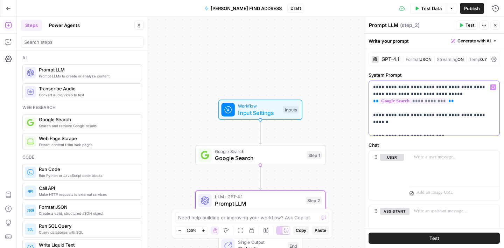
click at [450, 131] on p "**********" at bounding box center [434, 108] width 122 height 49
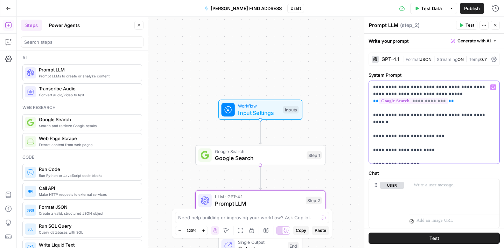
click at [423, 158] on p "**********" at bounding box center [434, 122] width 122 height 77
click at [406, 170] on p "**********" at bounding box center [434, 129] width 122 height 91
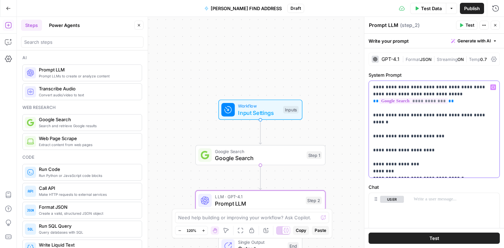
scroll to position [6, 0]
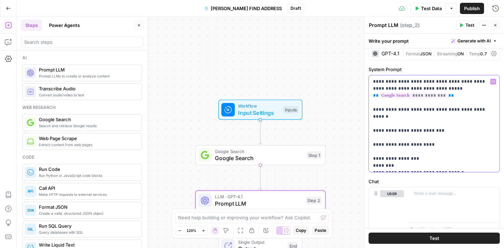
click at [407, 157] on p "**********" at bounding box center [434, 123] width 122 height 91
click at [418, 151] on p "**********" at bounding box center [434, 123] width 122 height 91
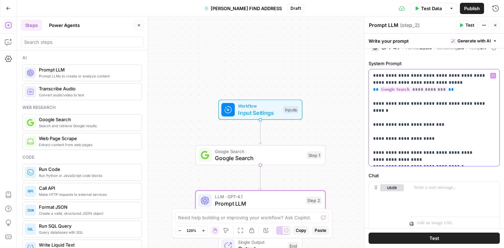
click at [451, 159] on p "**********" at bounding box center [434, 117] width 122 height 91
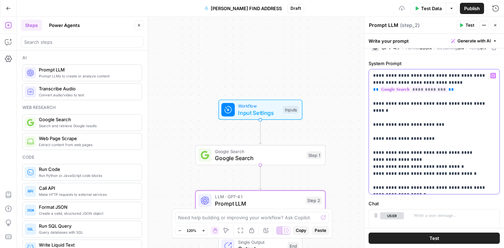
scroll to position [32, 0]
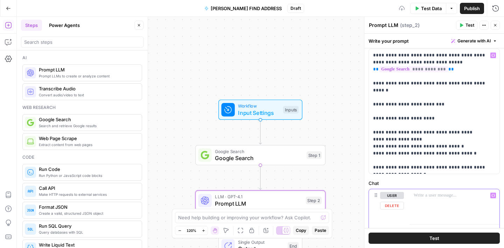
click at [454, 191] on div at bounding box center [455, 205] width 90 height 32
click at [420, 193] on p "**********" at bounding box center [455, 199] width 82 height 14
click at [468, 204] on p "**********" at bounding box center [455, 199] width 82 height 14
click at [409, 166] on p "**********" at bounding box center [434, 111] width 122 height 119
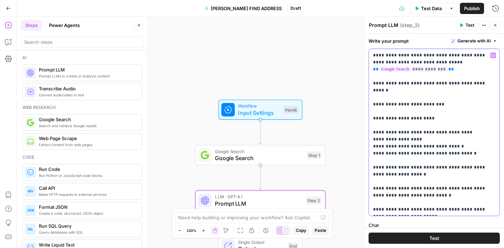
click at [421, 209] on p "**********" at bounding box center [434, 132] width 122 height 161
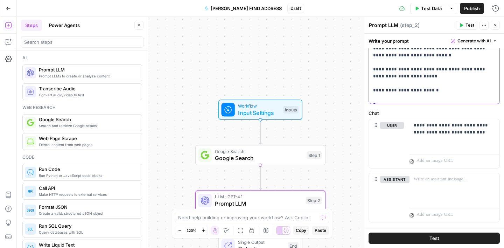
scroll to position [187, 0]
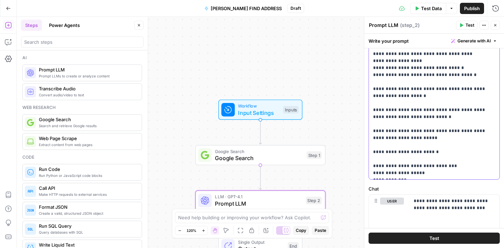
scroll to position [130, 0]
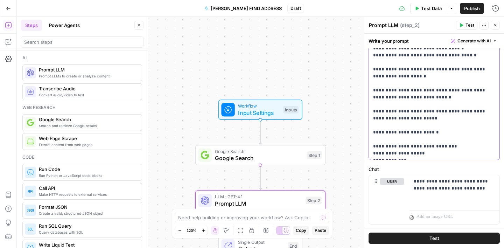
click at [408, 151] on p "**********" at bounding box center [434, 55] width 122 height 203
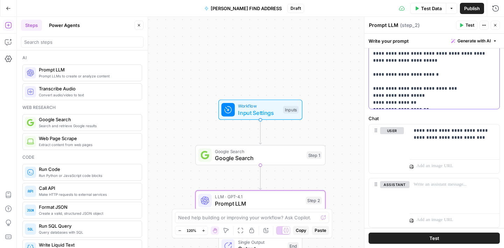
scroll to position [190, 0]
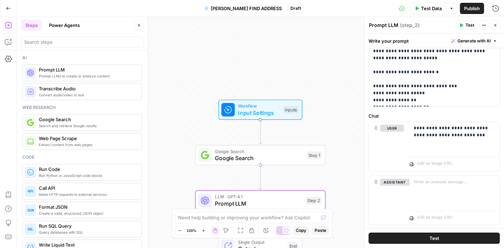
click at [423, 10] on span "Test Data" at bounding box center [431, 8] width 21 height 7
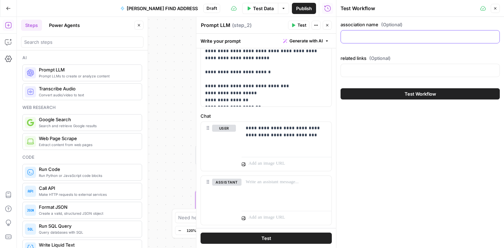
click at [389, 38] on input "association name (Optional)" at bounding box center [420, 36] width 150 height 7
paste input "Algonquin Argonauts http://www.algonquinargonauts.com/"
click at [396, 36] on input "Algonquin Argonauts http://www.algonquinargonauts.com/" at bounding box center [420, 36] width 150 height 7
type input "Algonquin Argonauts"
click at [387, 68] on input "related links (Optional)" at bounding box center [420, 70] width 150 height 7
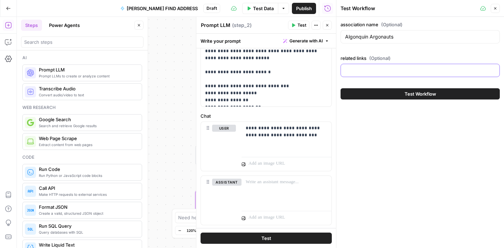
paste input "http://www.algonquinargonauts.com/"
type input "http://www.algonquinargonauts.com/"
click at [400, 91] on button "Test Workflow" at bounding box center [420, 93] width 159 height 11
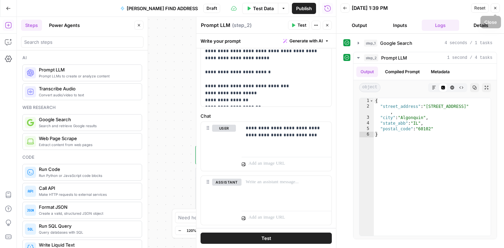
click at [497, 7] on icon "button" at bounding box center [496, 8] width 4 height 4
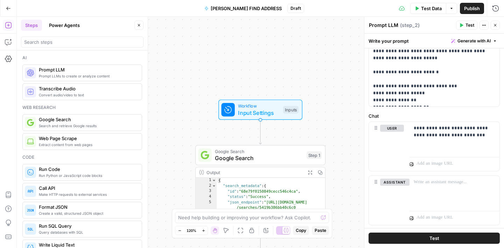
click at [497, 26] on icon "button" at bounding box center [496, 25] width 4 height 4
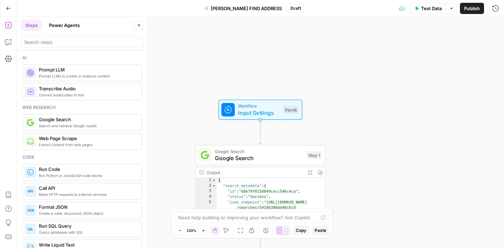
click at [138, 27] on button "Close" at bounding box center [139, 25] width 9 height 9
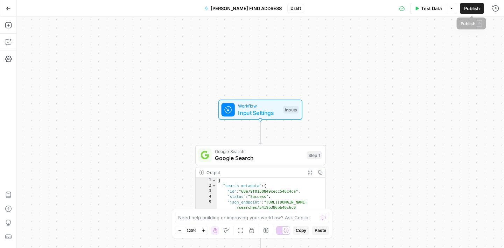
click at [469, 6] on span "Publish" at bounding box center [472, 8] width 16 height 7
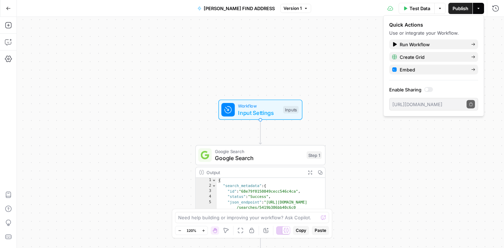
click at [12, 9] on button "Go Back" at bounding box center [8, 8] width 13 height 13
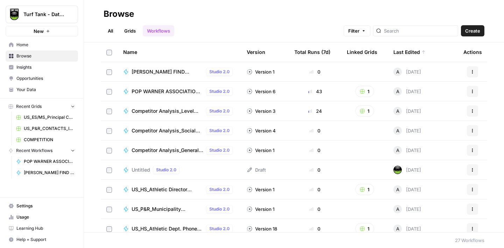
click at [130, 32] on link "Grids" at bounding box center [130, 30] width 20 height 11
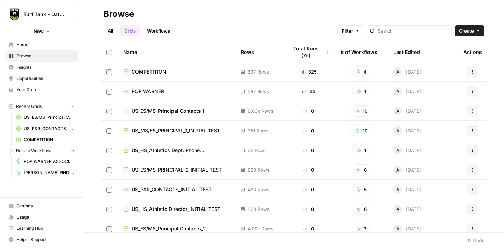
click at [158, 94] on span "POP WARNER" at bounding box center [148, 91] width 33 height 7
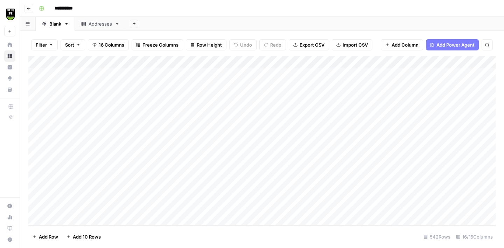
click at [102, 26] on div "Addresses" at bounding box center [100, 23] width 23 height 7
click at [124, 61] on div "Add Column" at bounding box center [262, 97] width 468 height 83
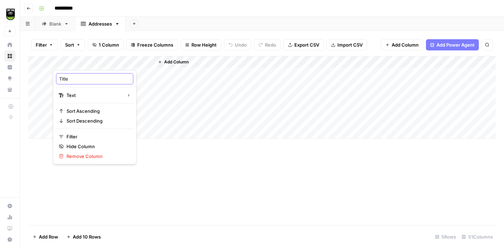
click at [92, 78] on input "Title" at bounding box center [94, 78] width 71 height 7
type input "Association Name"
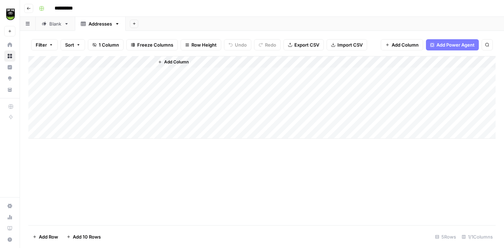
click at [180, 63] on span "Add Column" at bounding box center [176, 62] width 25 height 6
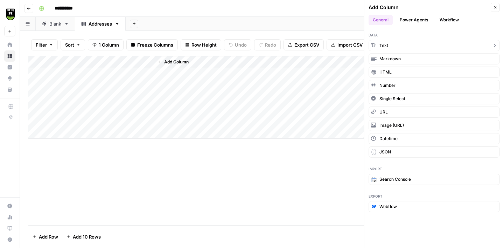
click at [384, 46] on span "Text" at bounding box center [384, 45] width 9 height 6
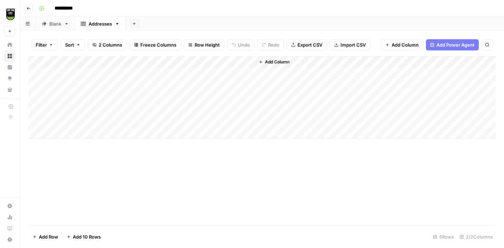
click at [201, 62] on div "Add Column" at bounding box center [262, 97] width 468 height 83
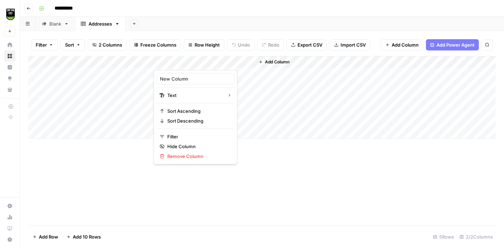
click at [186, 82] on div "New Column" at bounding box center [195, 78] width 77 height 11
click at [186, 80] on input "New Column" at bounding box center [195, 78] width 71 height 7
type input "Related Link"
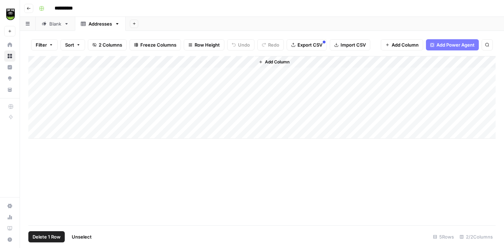
click at [40, 73] on div "Add Column" at bounding box center [262, 97] width 468 height 83
click at [39, 88] on div "Add Column" at bounding box center [262, 97] width 468 height 83
click at [39, 96] on div "Add Column" at bounding box center [262, 97] width 468 height 83
click at [37, 107] on div "Add Column" at bounding box center [262, 97] width 468 height 83
click at [36, 124] on div "Add Column" at bounding box center [262, 97] width 468 height 83
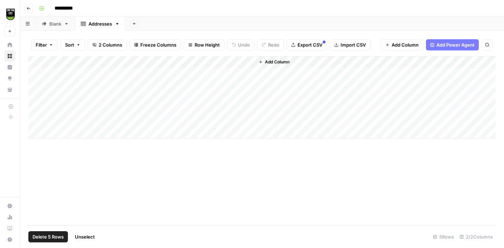
click at [48, 234] on span "Delete 5 Rows" at bounding box center [48, 236] width 31 height 7
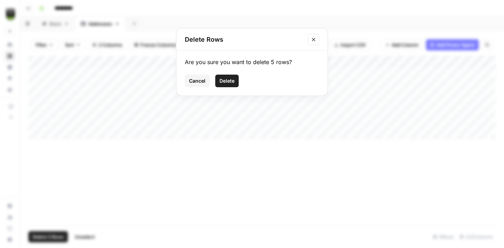
click at [228, 79] on span "Delete" at bounding box center [227, 80] width 15 height 7
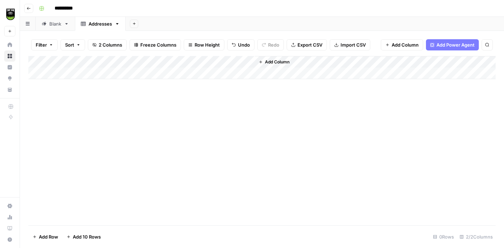
click at [346, 46] on span "Import CSV" at bounding box center [353, 44] width 25 height 7
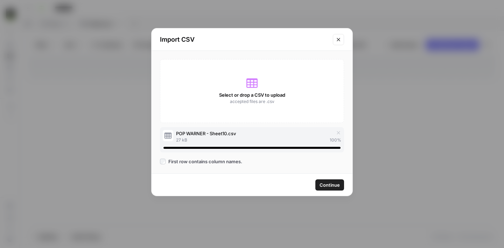
click at [328, 183] on span "Continue" at bounding box center [330, 184] width 20 height 7
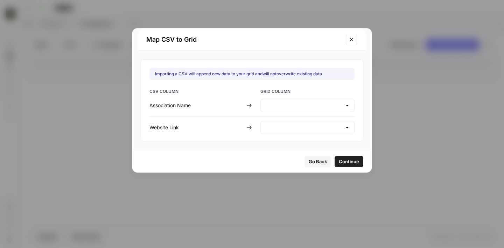
type input "Association Name"
type input "Create new column"
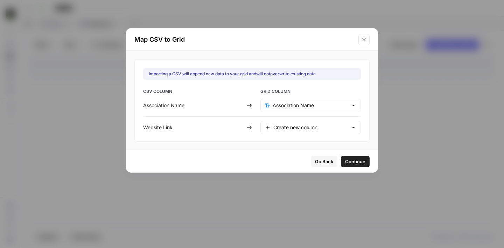
click at [299, 132] on div "Create new column" at bounding box center [311, 127] width 101 height 13
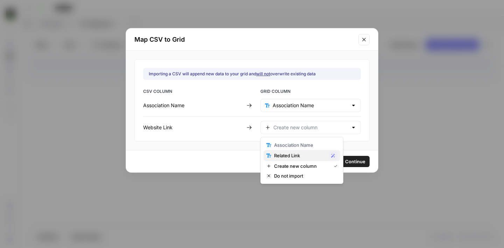
click at [290, 157] on span "Related Link" at bounding box center [300, 155] width 52 height 7
type input "Related Link"
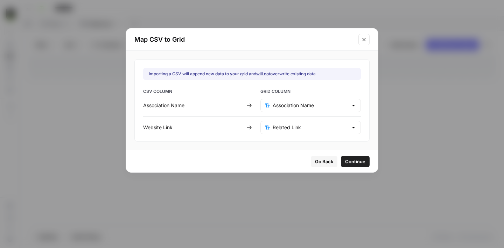
click at [345, 164] on span "Continue" at bounding box center [355, 161] width 20 height 7
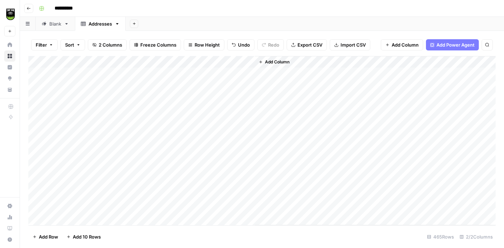
click at [277, 62] on span "Add Column" at bounding box center [277, 62] width 25 height 6
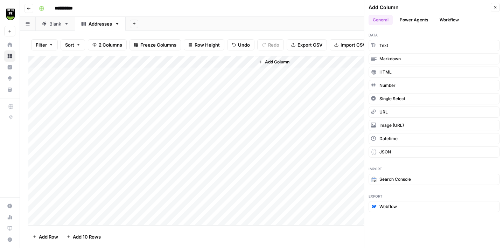
click at [445, 21] on button "Workflow" at bounding box center [450, 20] width 28 height 11
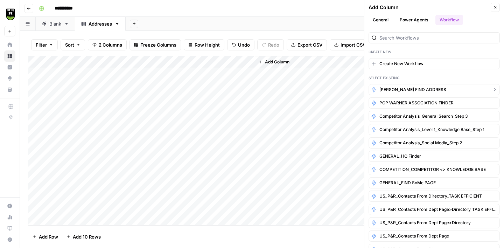
click at [404, 87] on span "[PERSON_NAME] FIND ADDRESS" at bounding box center [413, 90] width 67 height 6
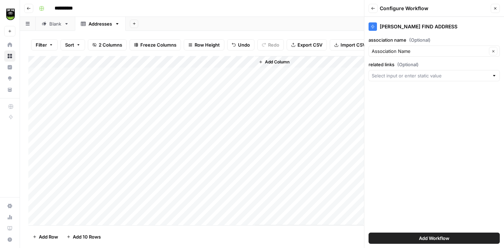
click at [404, 81] on div at bounding box center [434, 75] width 131 height 11
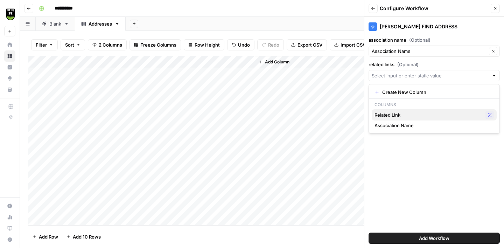
click at [393, 114] on span "Related Link" at bounding box center [429, 114] width 108 height 7
type input "Related Link"
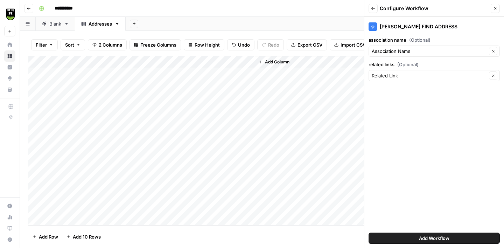
click at [427, 238] on span "Add Workflow" at bounding box center [434, 238] width 30 height 7
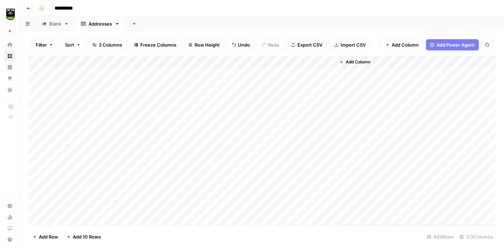
click at [330, 62] on div "Add Column" at bounding box center [262, 140] width 468 height 169
click at [329, 4] on div "**********" at bounding box center [266, 8] width 461 height 11
click at [296, 73] on div "Add Column" at bounding box center [262, 140] width 468 height 169
click at [296, 84] on div "Add Column" at bounding box center [262, 140] width 468 height 169
click at [289, 179] on div "Add Column" at bounding box center [262, 140] width 468 height 169
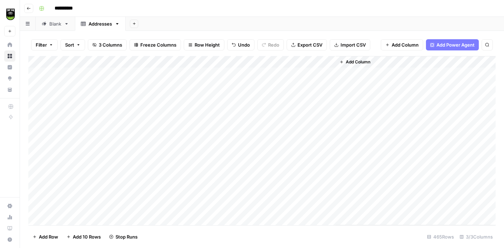
click at [290, 191] on div "Add Column" at bounding box center [262, 140] width 468 height 169
click at [320, 62] on div "Add Column" at bounding box center [262, 140] width 468 height 169
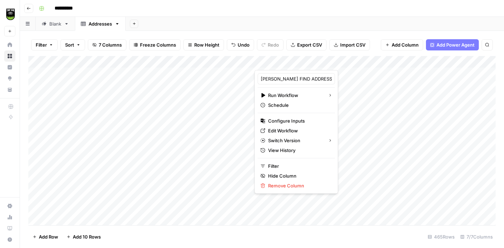
click at [358, 73] on div "Add Column" at bounding box center [262, 140] width 468 height 169
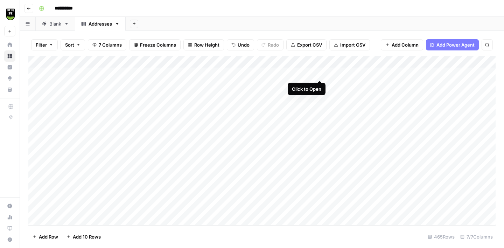
click at [319, 72] on div "Add Column" at bounding box center [262, 140] width 468 height 169
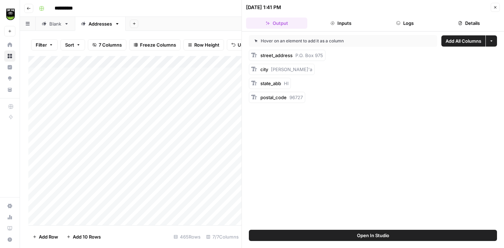
click at [471, 22] on button "Details" at bounding box center [469, 23] width 61 height 11
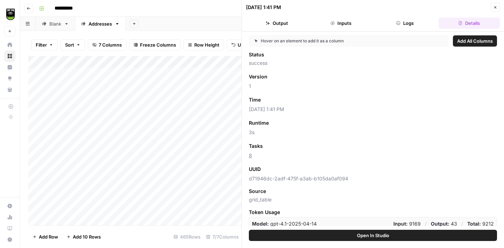
click at [289, 147] on span "Add as Column" at bounding box center [284, 146] width 30 height 6
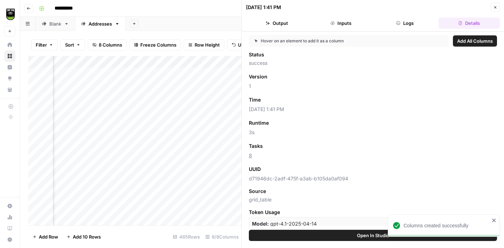
click at [496, 9] on icon "button" at bounding box center [496, 7] width 4 height 4
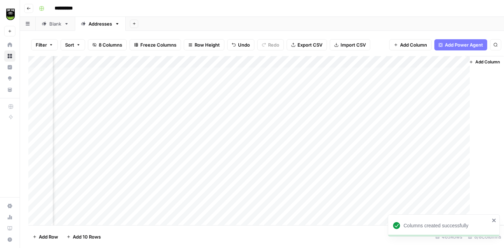
scroll to position [0, 186]
drag, startPoint x: 213, startPoint y: 60, endPoint x: 172, endPoint y: 63, distance: 40.7
click at [173, 63] on div "Add Column" at bounding box center [262, 140] width 468 height 169
click at [338, 85] on div "Add Column" at bounding box center [262, 140] width 468 height 169
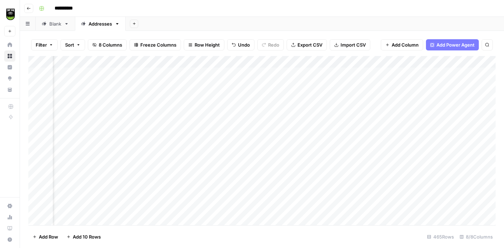
scroll to position [0, 0]
click at [96, 84] on div "Add Column" at bounding box center [262, 140] width 468 height 169
click at [156, 61] on div "Add Column" at bounding box center [262, 140] width 468 height 169
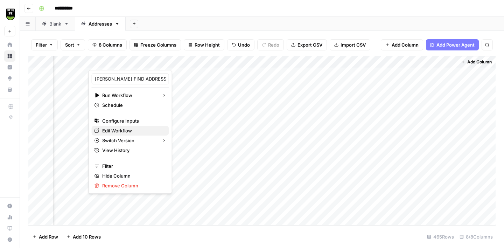
click at [128, 130] on span "Edit Workflow" at bounding box center [132, 130] width 61 height 7
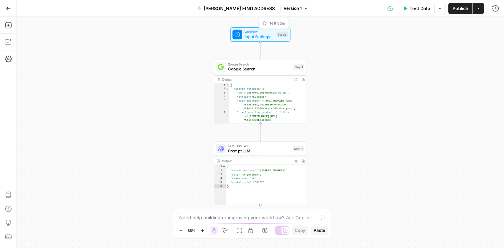
click at [264, 34] on span "Input Settings" at bounding box center [260, 37] width 30 height 6
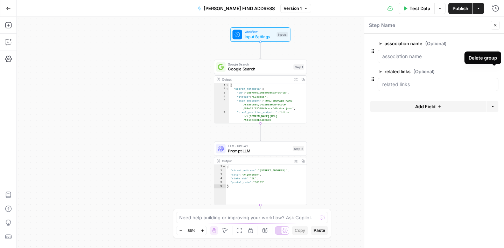
click at [496, 73] on button "Delete group" at bounding box center [494, 71] width 8 height 8
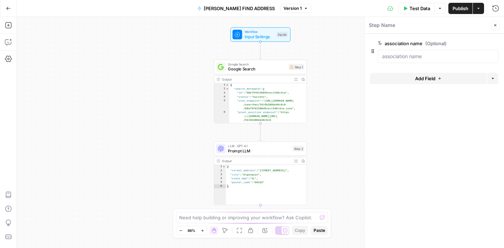
click at [496, 24] on icon "button" at bounding box center [496, 25] width 4 height 4
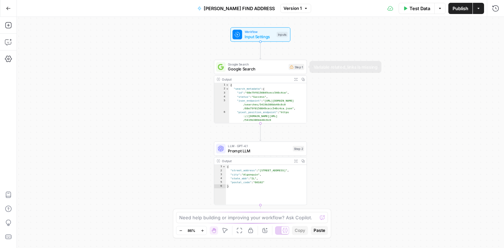
click at [278, 66] on span "Google Search" at bounding box center [257, 64] width 58 height 5
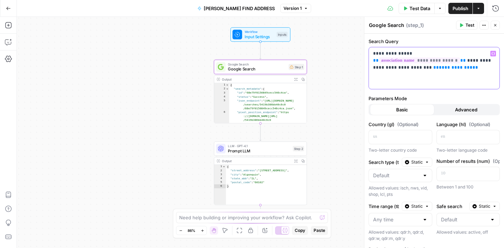
click at [397, 68] on p "**********" at bounding box center [434, 60] width 122 height 21
click at [327, 73] on div "Workflow Input Settings Inputs Google Search Google Search Step 1 Output Expand…" at bounding box center [261, 132] width 488 height 231
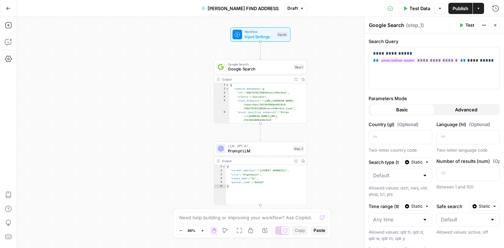
click at [249, 155] on div "LLM · GPT-4.1 Prompt LLM Step 2 Copy step Delete step Add Note Test" at bounding box center [260, 149] width 93 height 14
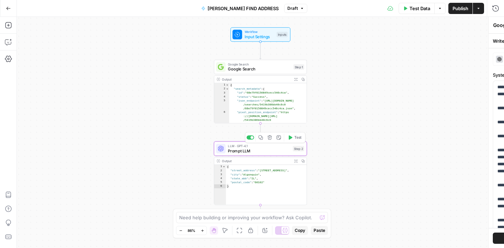
type textarea "Prompt LLM"
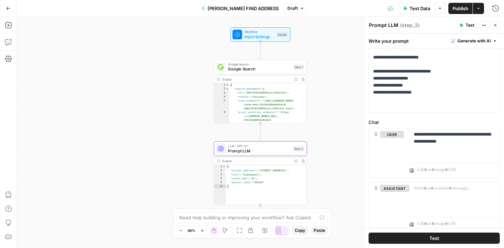
scroll to position [208, 0]
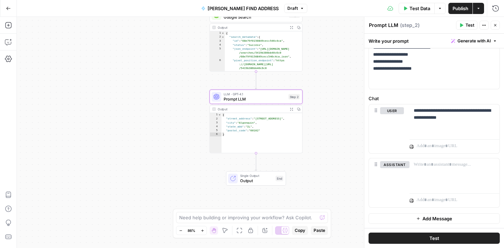
drag, startPoint x: 333, startPoint y: 94, endPoint x: 328, endPoint y: 47, distance: 46.9
click at [328, 47] on div "Workflow Input Settings Inputs Google Search Google Search Step 1 Output Expand…" at bounding box center [261, 132] width 488 height 231
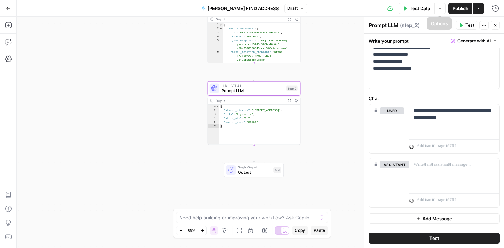
click at [460, 8] on span "Publish" at bounding box center [461, 8] width 16 height 7
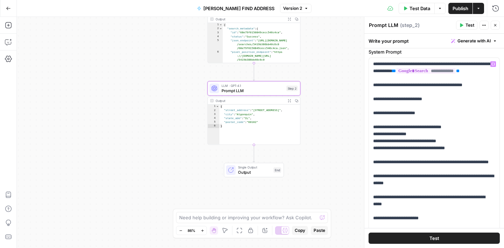
scroll to position [23, 0]
drag, startPoint x: 454, startPoint y: 92, endPoint x: 479, endPoint y: 91, distance: 24.9
click at [479, 91] on p "**********" at bounding box center [434, 165] width 122 height 210
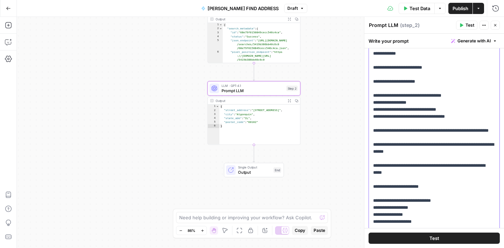
scroll to position [64, 0]
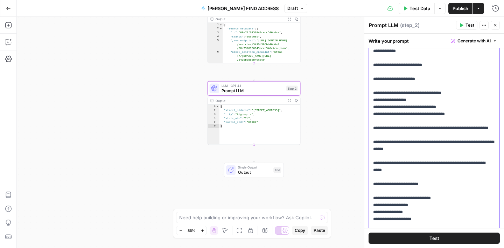
drag, startPoint x: 416, startPoint y: 109, endPoint x: 402, endPoint y: 106, distance: 14.6
click at [402, 106] on p "**********" at bounding box center [434, 128] width 122 height 217
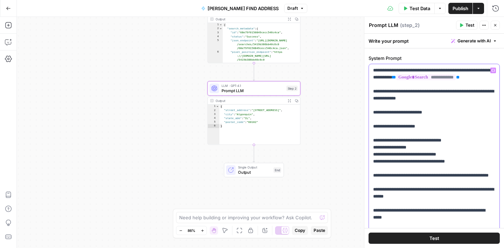
scroll to position [12, 0]
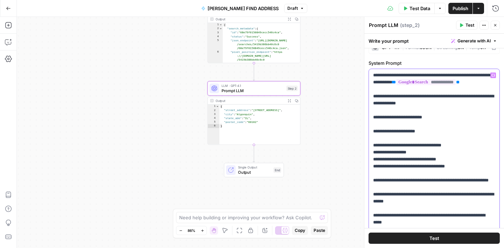
click at [466, 105] on p "**********" at bounding box center [434, 180] width 122 height 217
click at [477, 105] on p "**********" at bounding box center [434, 180] width 122 height 217
click at [442, 113] on p "**********" at bounding box center [434, 180] width 122 height 217
click at [427, 109] on p "**********" at bounding box center [434, 180] width 122 height 217
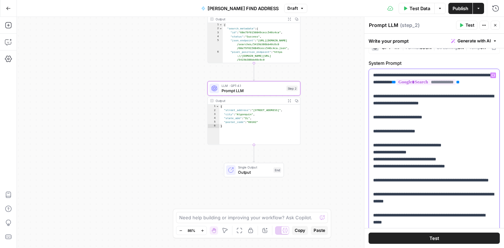
click at [403, 80] on p "**********" at bounding box center [434, 180] width 122 height 217
drag, startPoint x: 457, startPoint y: 152, endPoint x: 374, endPoint y: 152, distance: 82.7
click at [374, 152] on p "**********" at bounding box center [434, 180] width 122 height 217
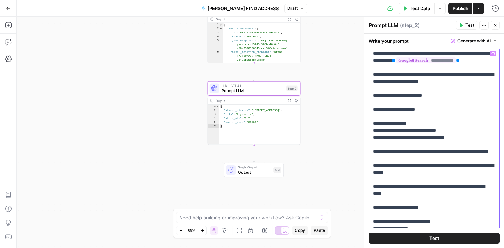
scroll to position [72, 0]
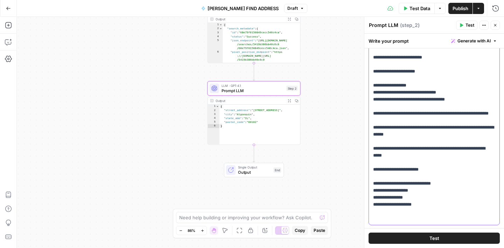
drag, startPoint x: 445, startPoint y: 196, endPoint x: 373, endPoint y: 198, distance: 71.8
click at [373, 198] on p "**********" at bounding box center [434, 117] width 122 height 210
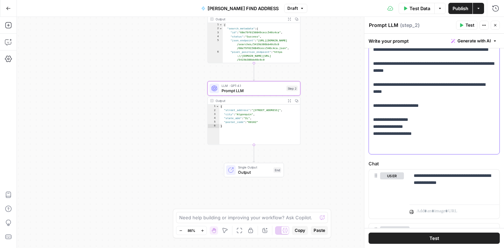
scroll to position [201, 0]
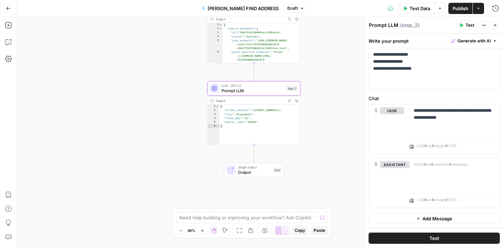
click at [459, 6] on span "Publish" at bounding box center [461, 8] width 16 height 7
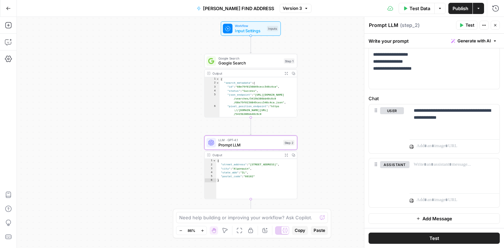
drag, startPoint x: 315, startPoint y: 59, endPoint x: 311, endPoint y: 113, distance: 54.4
click at [311, 113] on div "Workflow Input Settings Inputs Google Search Google Search Step 1 Output Expand…" at bounding box center [261, 132] width 488 height 231
click at [256, 62] on span "Google Search" at bounding box center [250, 63] width 63 height 6
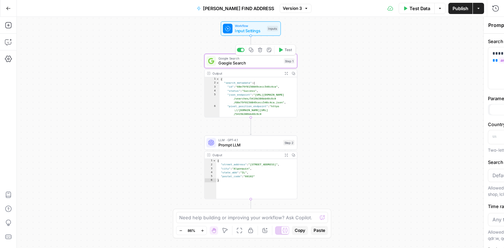
type textarea "Google Search"
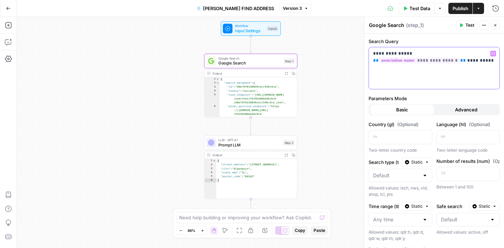
click at [381, 55] on p "**********" at bounding box center [434, 60] width 122 height 21
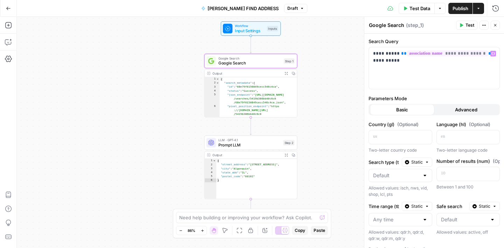
click at [466, 39] on label "Search Query" at bounding box center [434, 41] width 131 height 7
click at [495, 26] on icon "button" at bounding box center [496, 25] width 4 height 4
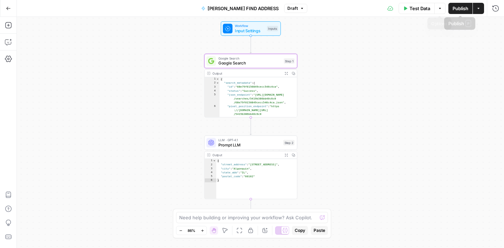
click at [418, 10] on span "Test Data" at bounding box center [420, 8] width 21 height 7
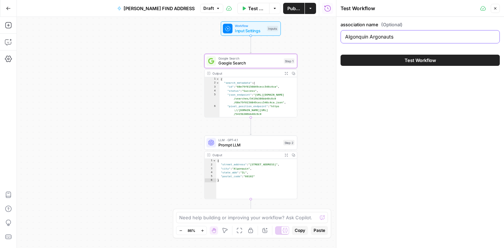
click at [373, 39] on input "Algonquin Argonauts" at bounding box center [420, 36] width 150 height 7
paste input "Westside Eagle"
type input "Westside Eagles"
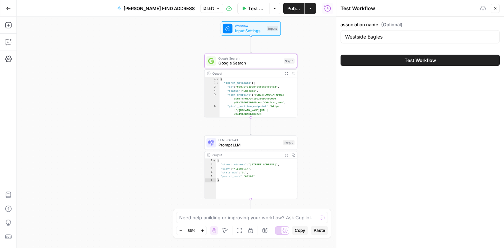
click at [410, 61] on span "Test Workflow" at bounding box center [421, 60] width 32 height 7
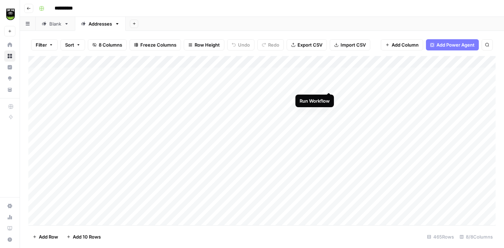
click at [330, 85] on div "Add Column" at bounding box center [262, 140] width 468 height 169
click at [329, 73] on div "Add Column" at bounding box center [262, 140] width 468 height 169
click at [400, 87] on div "Add Column" at bounding box center [262, 140] width 468 height 169
click at [240, 97] on div "Add Column" at bounding box center [262, 140] width 468 height 169
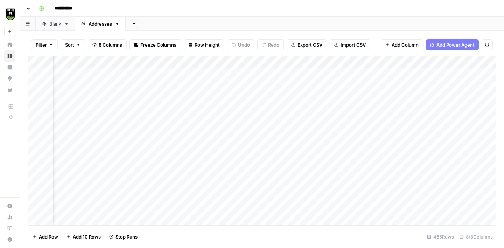
click at [240, 106] on div "Add Column" at bounding box center [262, 140] width 468 height 169
click at [240, 118] on div "Add Column" at bounding box center [262, 140] width 468 height 169
click at [240, 129] on div "Add Column" at bounding box center [262, 140] width 468 height 169
click at [245, 145] on div "Add Column" at bounding box center [262, 140] width 468 height 169
click at [245, 154] on div "Add Column" at bounding box center [262, 140] width 468 height 169
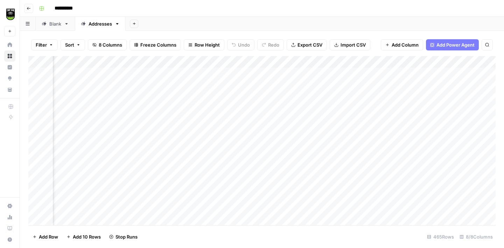
click at [245, 164] on div "Add Column" at bounding box center [262, 140] width 468 height 169
click at [243, 153] on div "Add Column" at bounding box center [262, 140] width 468 height 169
click at [243, 167] on div "Add Column" at bounding box center [262, 140] width 468 height 169
click at [243, 179] on div "Add Column" at bounding box center [262, 140] width 468 height 169
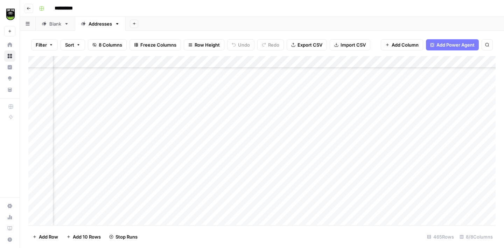
click at [243, 191] on div "Add Column" at bounding box center [262, 140] width 468 height 169
click at [132, 187] on div "Add Column" at bounding box center [262, 140] width 468 height 169
click at [133, 198] on div "Add Column" at bounding box center [262, 140] width 468 height 169
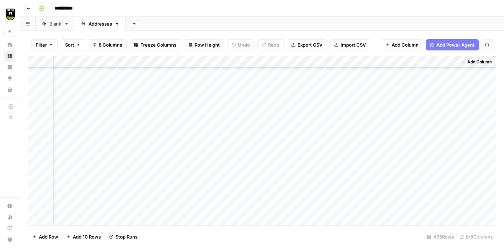
click at [129, 184] on div "Add Column" at bounding box center [262, 140] width 468 height 169
click at [128, 195] on div "Add Column" at bounding box center [262, 140] width 468 height 169
click at [128, 206] on div "Add Column" at bounding box center [262, 140] width 468 height 169
click at [144, 99] on div "Add Column" at bounding box center [262, 140] width 468 height 169
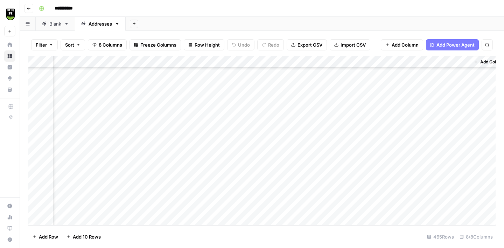
click at [144, 111] on div "Add Column" at bounding box center [262, 140] width 468 height 169
click at [144, 122] on div "Add Column" at bounding box center [262, 140] width 468 height 169
click at [144, 133] on div "Add Column" at bounding box center [262, 140] width 468 height 169
click at [144, 147] on div "Add Column" at bounding box center [262, 140] width 468 height 169
click at [144, 160] on div "Add Column" at bounding box center [262, 140] width 468 height 169
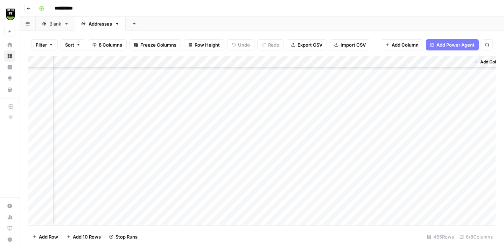
click at [144, 171] on div "Add Column" at bounding box center [262, 140] width 468 height 169
click at [144, 179] on div "Add Column" at bounding box center [262, 140] width 468 height 169
click at [143, 193] on div "Add Column" at bounding box center [262, 140] width 468 height 169
click at [143, 206] on div "Add Column" at bounding box center [262, 140] width 468 height 169
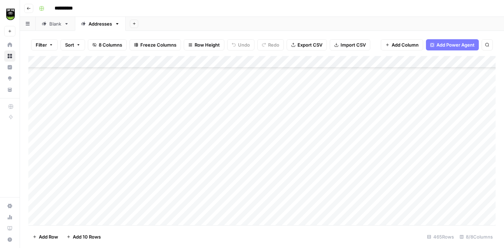
click at [92, 175] on div "Add Column" at bounding box center [262, 140] width 468 height 169
click at [99, 164] on div "Add Column" at bounding box center [262, 140] width 468 height 169
click at [329, 74] on div "Add Column" at bounding box center [262, 140] width 468 height 169
click at [329, 85] on div "Add Column" at bounding box center [262, 140] width 468 height 169
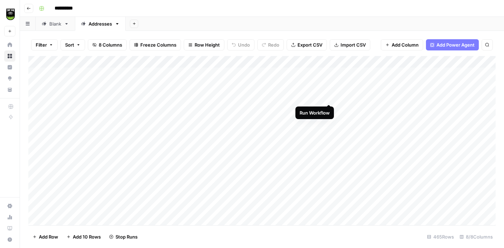
click at [329, 95] on div "Add Column" at bounding box center [262, 140] width 468 height 169
click at [330, 109] on div "Add Column" at bounding box center [262, 140] width 468 height 169
click at [328, 121] on div "Add Column" at bounding box center [262, 140] width 468 height 169
click at [229, 132] on div "Add Column" at bounding box center [262, 140] width 468 height 169
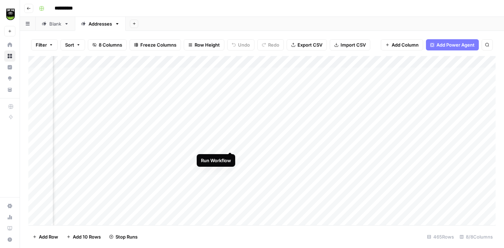
click at [231, 145] on div "Add Column" at bounding box center [262, 140] width 468 height 169
click at [231, 156] on div "Add Column" at bounding box center [262, 140] width 468 height 169
click at [231, 169] on div "Add Column" at bounding box center [262, 140] width 468 height 169
click at [231, 140] on div "Add Column" at bounding box center [262, 140] width 468 height 169
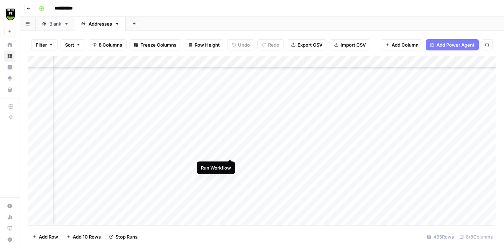
click at [232, 151] on div "Add Column" at bounding box center [262, 140] width 468 height 169
click at [232, 164] on div "Add Column" at bounding box center [262, 140] width 468 height 169
click at [232, 176] on div "Add Column" at bounding box center [262, 140] width 468 height 169
click at [232, 186] on div "Add Column" at bounding box center [262, 140] width 468 height 169
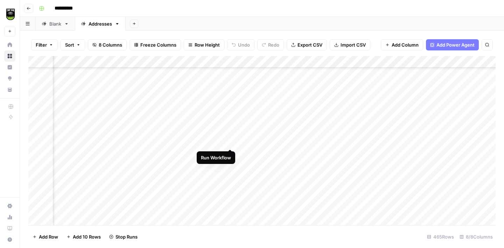
click at [231, 143] on div "Add Column" at bounding box center [262, 140] width 468 height 169
click at [231, 154] on div "Add Column" at bounding box center [262, 140] width 468 height 169
click at [231, 166] on div "Add Column" at bounding box center [262, 140] width 468 height 169
click at [231, 178] on div "Add Column" at bounding box center [262, 140] width 468 height 169
click at [230, 193] on div "Add Column" at bounding box center [262, 140] width 468 height 169
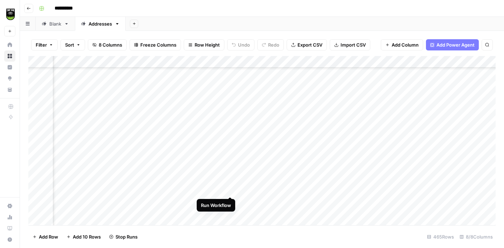
scroll to position [150, 99]
click at [231, 150] on div "Add Column" at bounding box center [262, 140] width 468 height 169
click at [229, 162] on div "Add Column" at bounding box center [262, 140] width 468 height 169
click at [230, 171] on div "Add Column" at bounding box center [262, 140] width 468 height 169
click at [230, 184] on div "Add Column" at bounding box center [262, 140] width 468 height 169
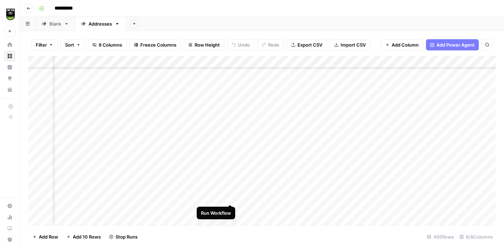
click at [230, 198] on div "Add Column" at bounding box center [262, 140] width 468 height 169
click at [230, 207] on div "Add Column" at bounding box center [262, 140] width 468 height 169
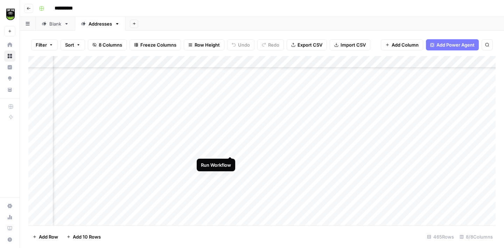
click at [232, 149] on div "Add Column" at bounding box center [262, 140] width 468 height 169
click at [231, 158] on div "Add Column" at bounding box center [262, 140] width 468 height 169
click at [231, 169] on div "Add Column" at bounding box center [262, 140] width 468 height 169
click at [231, 186] on div "Add Column" at bounding box center [262, 140] width 468 height 169
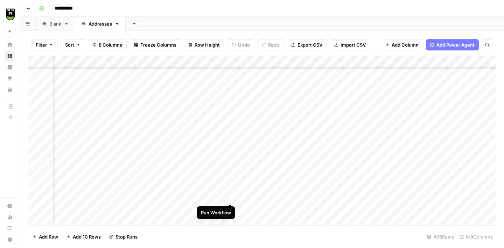
click at [231, 198] on div "Add Column" at bounding box center [262, 140] width 468 height 169
click at [232, 172] on div "Add Column" at bounding box center [262, 140] width 468 height 169
click at [97, 165] on div "Add Column" at bounding box center [262, 140] width 468 height 169
click at [118, 22] on icon "button" at bounding box center [117, 23] width 5 height 5
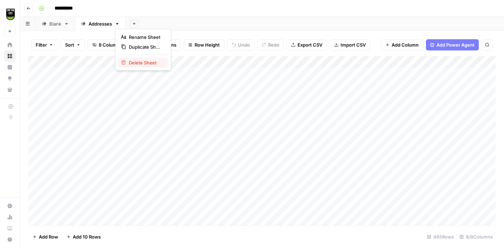
click at [137, 61] on span "Delete Sheet" at bounding box center [146, 62] width 34 height 7
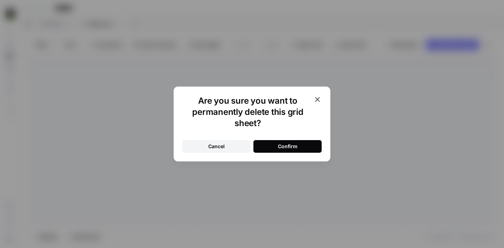
click at [301, 145] on button "Confirm" at bounding box center [288, 146] width 68 height 13
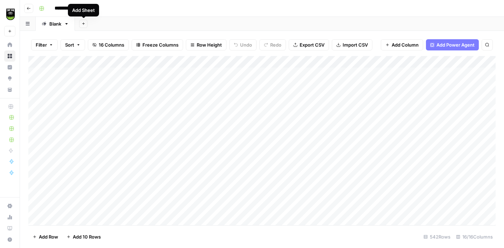
click at [86, 25] on button "Add Sheet" at bounding box center [83, 24] width 8 height 8
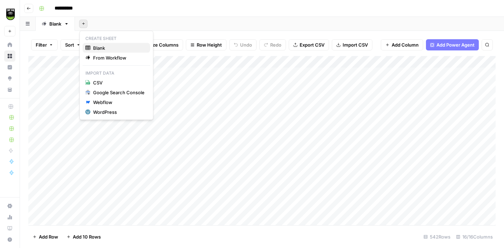
click at [97, 48] on span "Blank" at bounding box center [118, 47] width 51 height 7
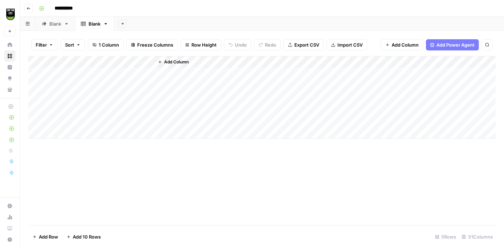
click at [37, 73] on div "Add Column" at bounding box center [262, 97] width 468 height 83
click at [37, 87] on div "Add Column" at bounding box center [262, 97] width 468 height 83
click at [37, 101] on div "Add Column" at bounding box center [262, 97] width 468 height 83
click at [35, 113] on div "Add Column" at bounding box center [262, 97] width 468 height 83
click at [36, 108] on div "Add Column" at bounding box center [262, 97] width 468 height 83
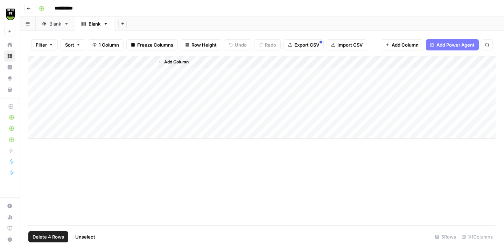
click at [36, 117] on div "Add Column" at bounding box center [262, 97] width 468 height 83
click at [55, 232] on button "Delete 4 Rows" at bounding box center [48, 236] width 40 height 11
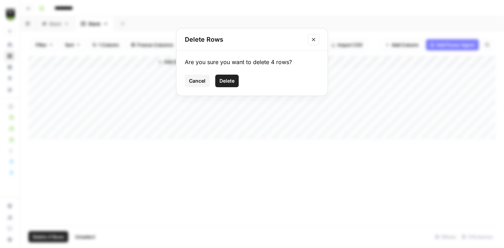
click at [230, 80] on span "Delete" at bounding box center [227, 80] width 15 height 7
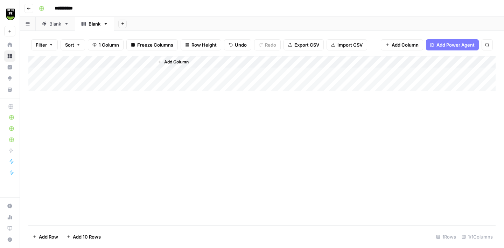
click at [149, 62] on div "Add Column" at bounding box center [262, 73] width 468 height 35
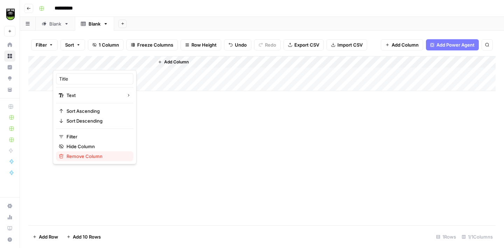
click at [88, 155] on span "Remove Column" at bounding box center [97, 156] width 61 height 7
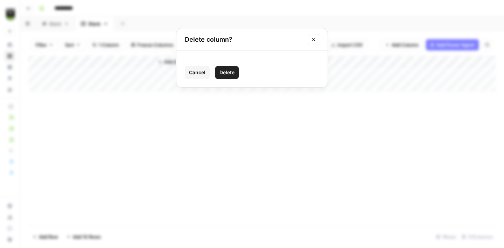
click at [227, 72] on span "Delete" at bounding box center [227, 72] width 15 height 7
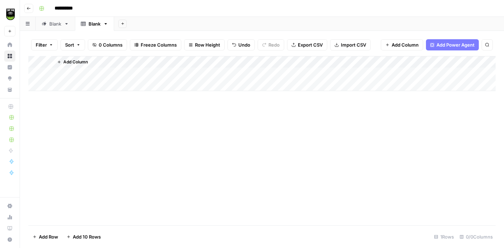
click at [346, 43] on span "Import CSV" at bounding box center [353, 44] width 25 height 7
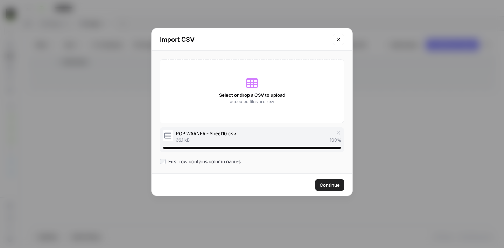
click at [329, 186] on span "Continue" at bounding box center [330, 184] width 20 height 7
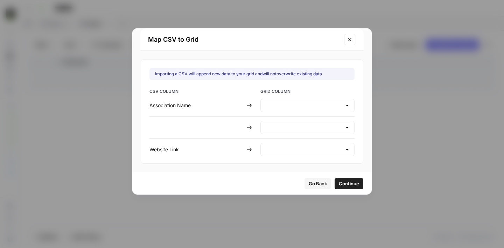
type input "Create new column"
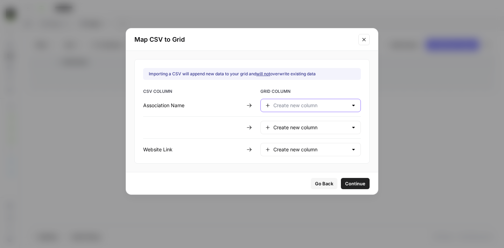
click at [323, 105] on input "text" at bounding box center [311, 105] width 75 height 7
click at [293, 121] on span "Create new column" at bounding box center [301, 122] width 54 height 7
type input "Create new column"
click at [351, 127] on div at bounding box center [354, 127] width 6 height 7
click at [314, 145] on span "Create new column" at bounding box center [301, 145] width 54 height 7
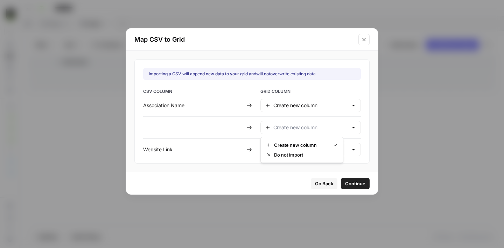
type input "Create new column"
click at [342, 152] on div "Create new column" at bounding box center [311, 149] width 101 height 13
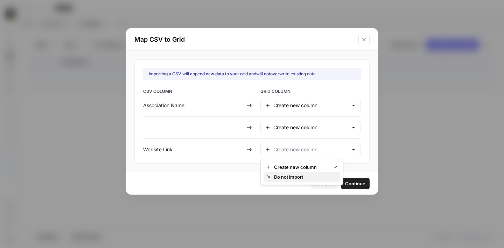
click at [291, 174] on span "Do not import" at bounding box center [304, 176] width 61 height 7
type input "Do not import"
click at [345, 184] on span "Continue" at bounding box center [355, 183] width 20 height 7
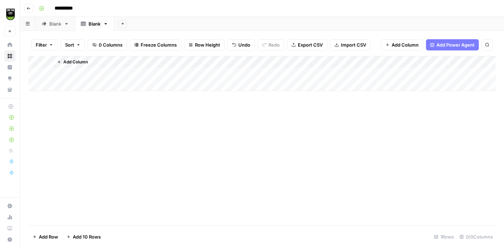
click at [339, 46] on button "Import CSV" at bounding box center [350, 44] width 41 height 11
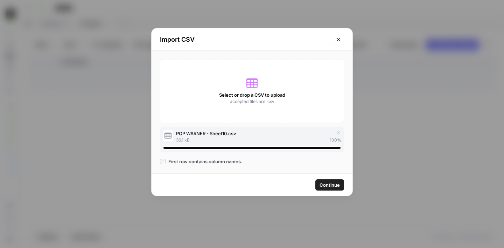
click at [337, 185] on span "Continue" at bounding box center [330, 184] width 20 height 7
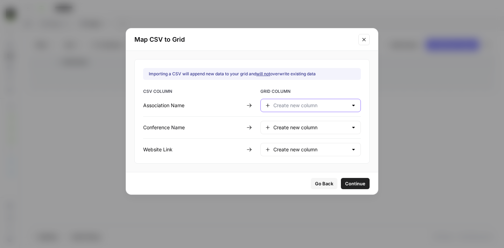
click at [309, 108] on input "text" at bounding box center [311, 105] width 75 height 7
click at [296, 125] on span "Create new column" at bounding box center [301, 122] width 54 height 7
type input "Create new column"
click at [290, 127] on input "text" at bounding box center [311, 127] width 75 height 7
type input "Create new column"
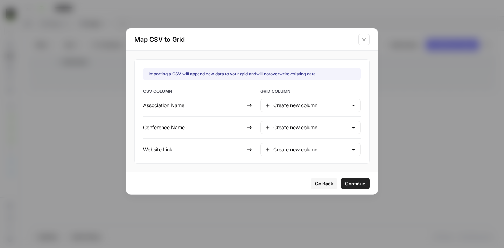
click at [269, 180] on div "Go Back Continue" at bounding box center [252, 183] width 252 height 22
click at [277, 148] on input "text" at bounding box center [311, 149] width 75 height 7
click at [282, 177] on span "Do not import" at bounding box center [304, 176] width 61 height 7
type input "Do not import"
click at [345, 186] on span "Continue" at bounding box center [355, 183] width 20 height 7
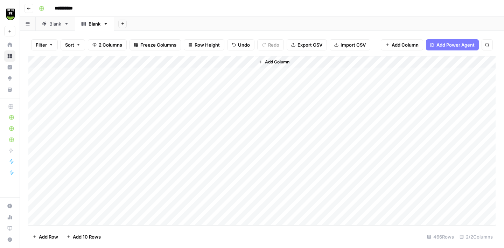
click at [38, 75] on div "Add Column" at bounding box center [262, 140] width 468 height 169
click at [53, 236] on span "Delete 1 Row" at bounding box center [47, 236] width 28 height 7
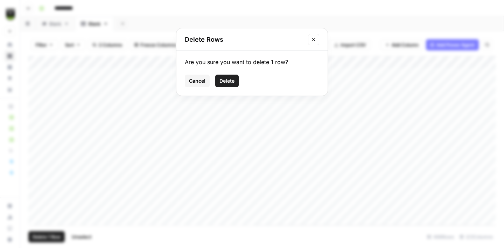
click at [225, 77] on button "Delete" at bounding box center [226, 81] width 23 height 13
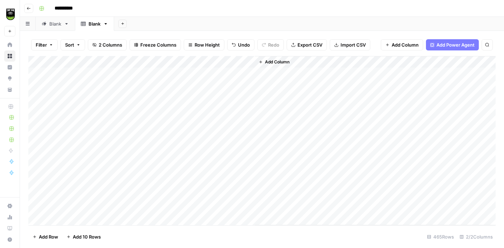
click at [272, 63] on span "Add Column" at bounding box center [277, 62] width 25 height 6
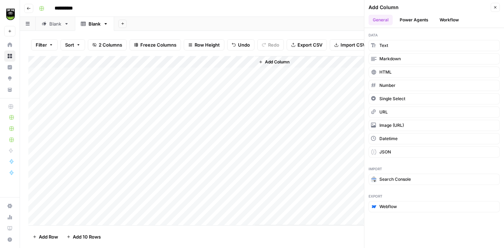
click at [444, 21] on button "Workflow" at bounding box center [450, 20] width 28 height 11
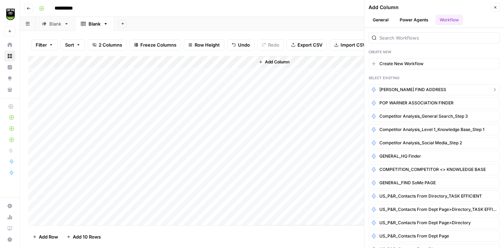
click at [399, 88] on span "[PERSON_NAME] FIND ADDRESS" at bounding box center [413, 90] width 67 height 6
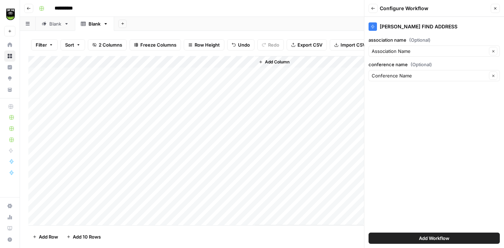
click at [434, 239] on span "Add Workflow" at bounding box center [434, 238] width 30 height 7
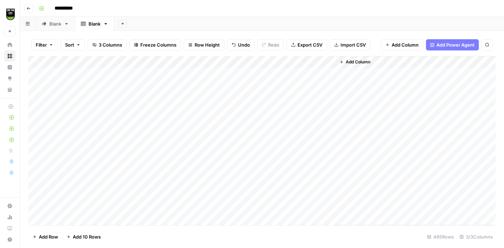
drag, startPoint x: 336, startPoint y: 61, endPoint x: 303, endPoint y: 61, distance: 32.9
click at [304, 61] on div "Add Column" at bounding box center [262, 140] width 468 height 169
drag, startPoint x: 336, startPoint y: 61, endPoint x: 328, endPoint y: 61, distance: 7.7
click at [328, 61] on div "Add Column" at bounding box center [262, 140] width 468 height 169
click at [335, 61] on div "Add Column" at bounding box center [262, 140] width 468 height 169
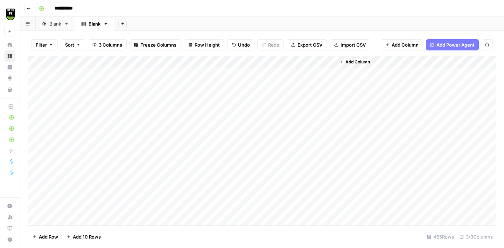
drag, startPoint x: 335, startPoint y: 61, endPoint x: 317, endPoint y: 61, distance: 18.2
click at [317, 61] on div "Add Column" at bounding box center [262, 140] width 468 height 169
click at [295, 73] on div "Add Column" at bounding box center [262, 140] width 468 height 169
click at [293, 85] on div "Add Column" at bounding box center [262, 140] width 468 height 169
click at [321, 74] on div "Add Column" at bounding box center [262, 140] width 468 height 169
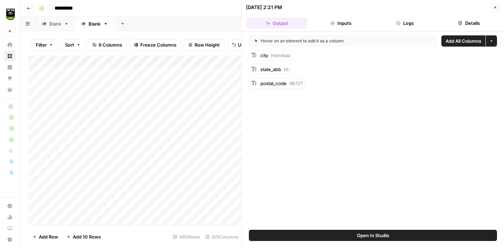
click at [463, 24] on button "Details" at bounding box center [469, 23] width 61 height 11
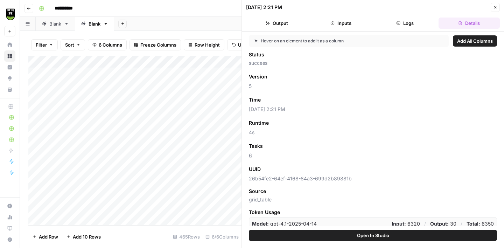
click at [284, 141] on div "Status success Version Add as Column 5 Time Add as Column 10/09/25 at 2:21 PM R…" at bounding box center [373, 138] width 248 height 175
click at [282, 145] on span "Add as Column" at bounding box center [284, 146] width 30 height 6
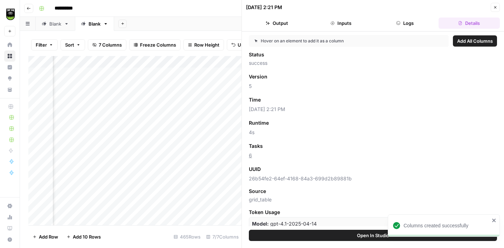
click at [497, 3] on button "Close" at bounding box center [495, 7] width 9 height 9
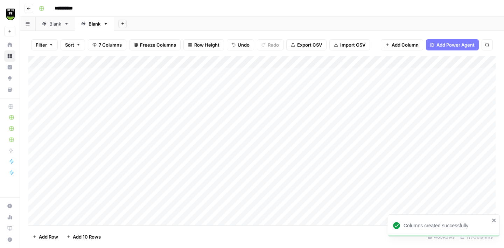
click at [295, 96] on div "Add Column" at bounding box center [262, 140] width 468 height 169
click at [294, 108] on div "Add Column" at bounding box center [262, 140] width 468 height 169
click at [294, 117] on div "Add Column" at bounding box center [262, 140] width 468 height 169
click at [294, 134] on div "Add Column" at bounding box center [262, 140] width 468 height 169
click at [292, 145] on div "Add Column" at bounding box center [262, 140] width 468 height 169
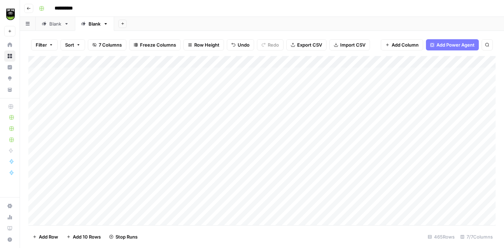
click at [289, 160] on div "Add Column" at bounding box center [262, 140] width 468 height 169
click at [288, 171] on div "Add Column" at bounding box center [262, 140] width 468 height 169
click at [297, 177] on div "Add Column" at bounding box center [262, 140] width 468 height 169
click at [295, 193] on div "Add Column" at bounding box center [262, 140] width 468 height 169
click at [292, 207] on div "Add Column" at bounding box center [262, 140] width 468 height 169
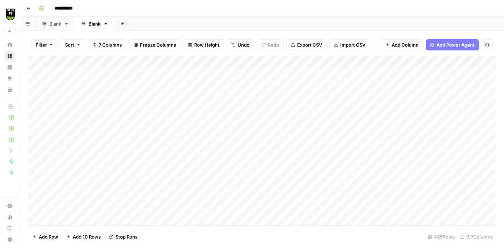
click at [292, 212] on div "Add Column" at bounding box center [262, 140] width 468 height 169
click at [299, 180] on div "Add Column" at bounding box center [262, 140] width 468 height 169
click at [298, 193] on div "Add Column" at bounding box center [262, 140] width 468 height 169
click at [298, 206] on div "Add Column" at bounding box center [262, 140] width 468 height 169
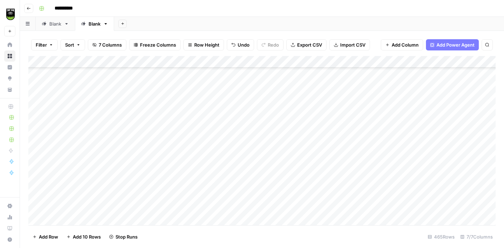
scroll to position [77, 0]
click at [299, 186] on div "Add Column" at bounding box center [262, 140] width 468 height 169
click at [299, 195] on div "Add Column" at bounding box center [262, 140] width 468 height 169
click at [300, 207] on div "Add Column" at bounding box center [262, 140] width 468 height 169
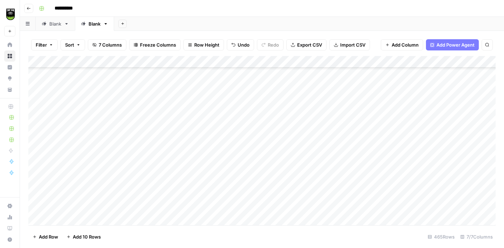
click at [298, 186] on div "Add Column" at bounding box center [262, 140] width 468 height 169
click at [297, 195] on div "Add Column" at bounding box center [262, 140] width 468 height 169
click at [297, 208] on div "Add Column" at bounding box center [262, 140] width 468 height 169
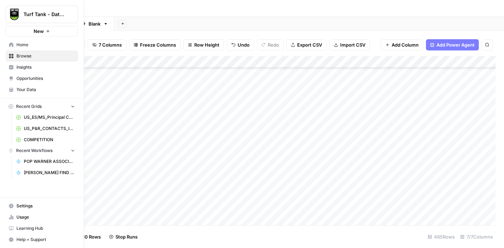
click at [27, 209] on link "Settings" at bounding box center [42, 205] width 73 height 11
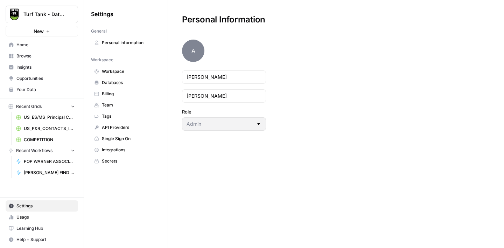
click at [123, 97] on link "Billing" at bounding box center [126, 93] width 70 height 11
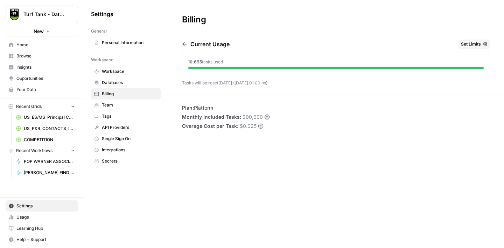
click at [37, 87] on span "Your Data" at bounding box center [45, 90] width 58 height 6
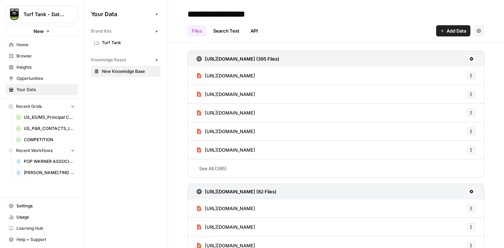
click at [35, 220] on span "Usage" at bounding box center [45, 217] width 58 height 6
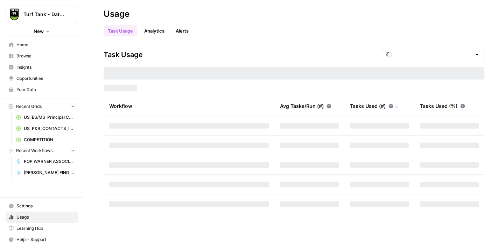
type input "October Tasks"
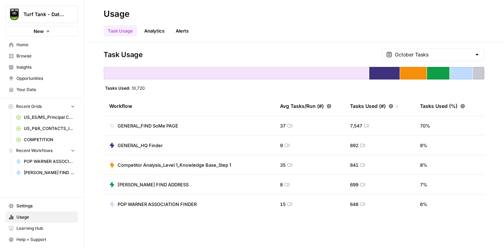
click at [26, 54] on span "Browse" at bounding box center [45, 56] width 58 height 6
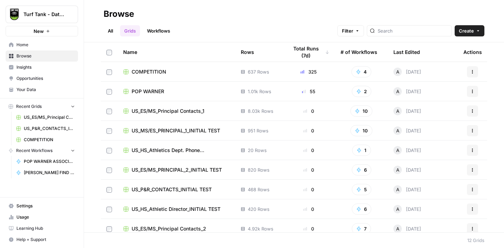
click at [156, 89] on span "POP WARNER" at bounding box center [148, 91] width 33 height 7
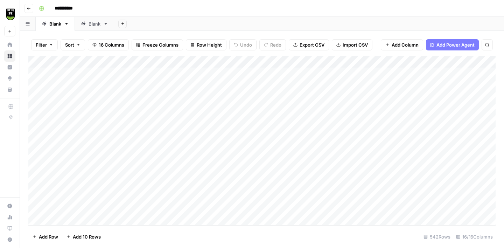
click at [85, 28] on link "Blank" at bounding box center [94, 24] width 39 height 14
click at [309, 61] on div "Add Column" at bounding box center [262, 140] width 468 height 169
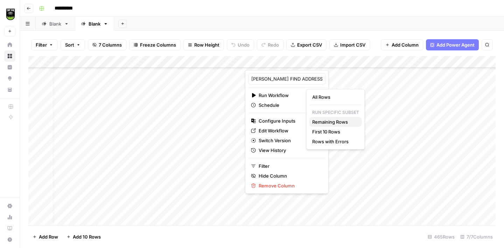
click at [335, 122] on span "Remaining Rows" at bounding box center [334, 121] width 44 height 7
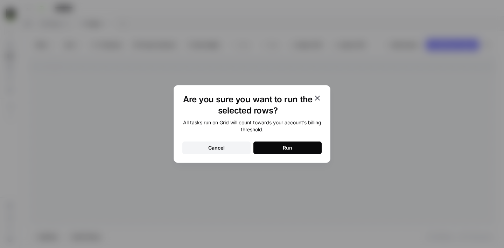
click at [301, 146] on button "Run" at bounding box center [288, 148] width 68 height 13
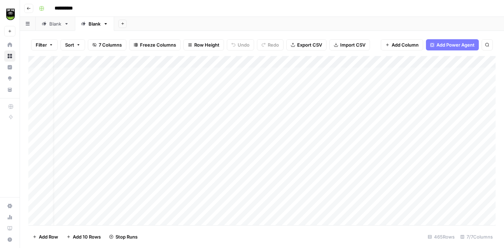
scroll to position [0, 9]
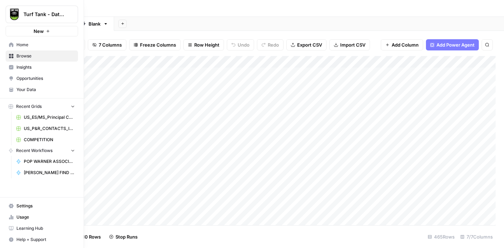
click at [27, 214] on link "Usage" at bounding box center [42, 217] width 73 height 11
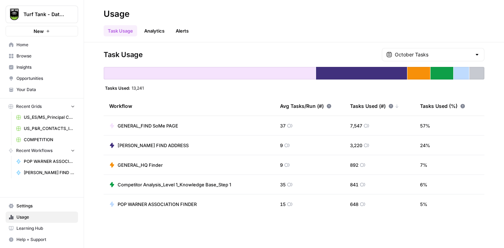
click at [37, 88] on span "Your Data" at bounding box center [45, 90] width 58 height 6
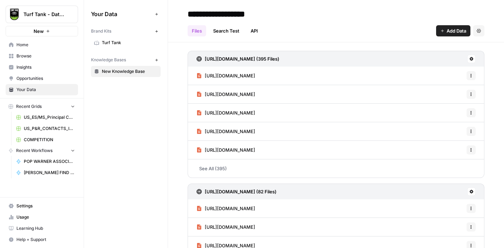
click at [33, 82] on link "Opportunities" at bounding box center [42, 78] width 73 height 11
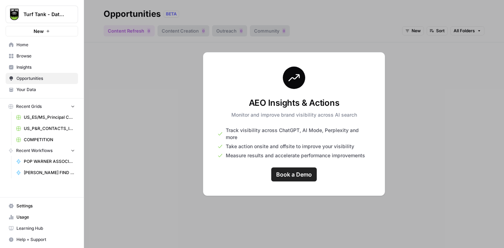
click at [29, 214] on span "Usage" at bounding box center [45, 217] width 58 height 6
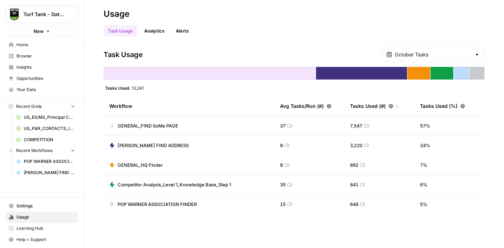
click at [32, 201] on link "Settings" at bounding box center [42, 205] width 73 height 11
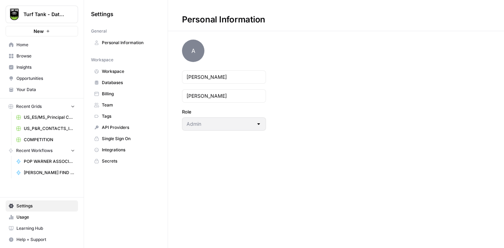
click at [108, 94] on span "Billing" at bounding box center [130, 94] width 56 height 6
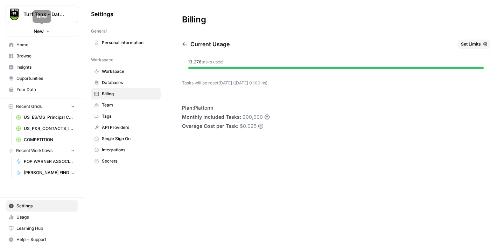
click at [28, 43] on span "Home" at bounding box center [45, 45] width 58 height 6
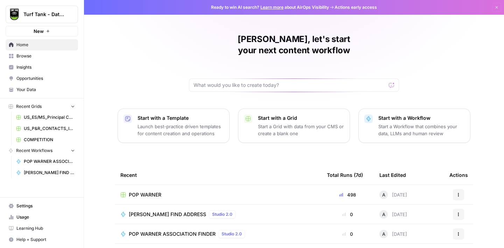
click at [30, 56] on span "Browse" at bounding box center [45, 56] width 58 height 6
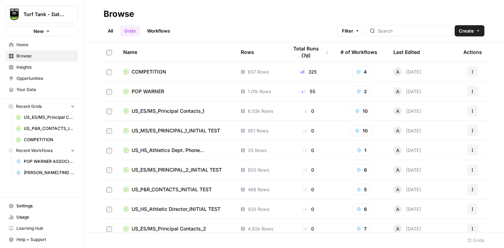
click at [160, 91] on span "POP WARNER" at bounding box center [148, 91] width 33 height 7
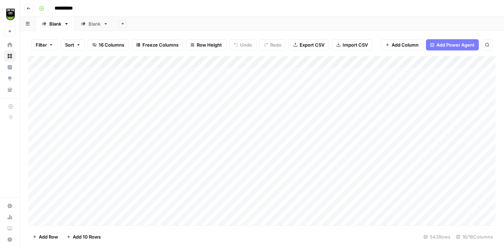
click at [92, 24] on div "Blank" at bounding box center [95, 23] width 12 height 7
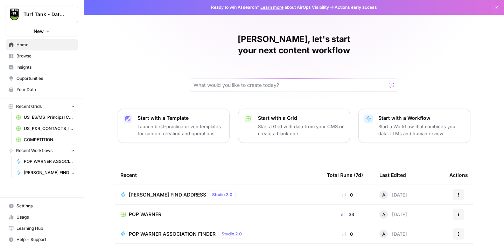
click at [33, 56] on span "Browse" at bounding box center [45, 56] width 58 height 6
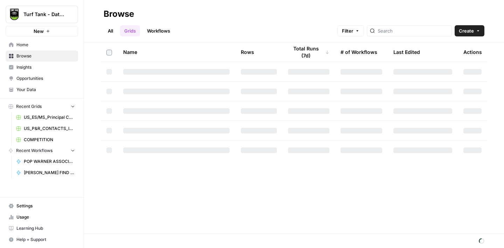
click at [157, 29] on link "Workflows" at bounding box center [159, 30] width 32 height 11
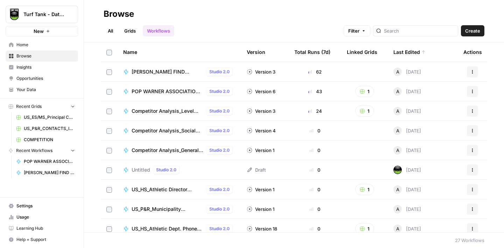
click at [154, 69] on span "[PERSON_NAME] FIND ADDRESS" at bounding box center [168, 71] width 72 height 7
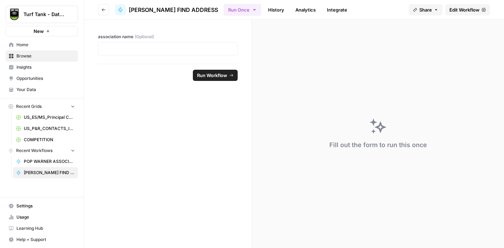
click at [462, 11] on span "Edit Workflow" at bounding box center [465, 9] width 30 height 7
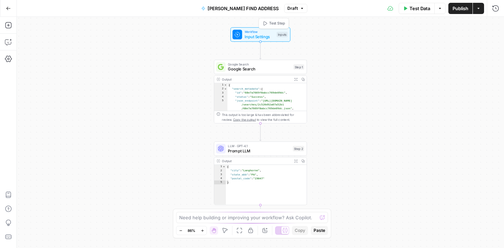
click at [260, 32] on span "Workflow" at bounding box center [260, 31] width 30 height 5
click at [471, 43] on span "edit field" at bounding box center [472, 44] width 15 height 6
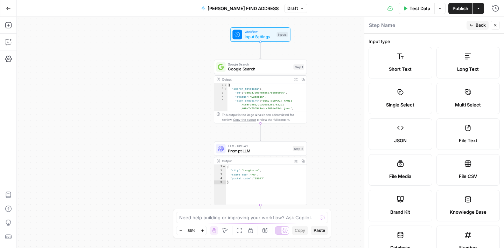
scroll to position [8, 0]
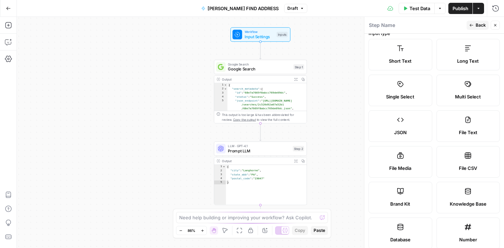
click at [477, 22] on span "Back" at bounding box center [481, 25] width 10 height 6
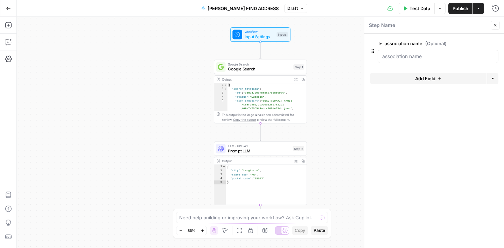
click at [419, 82] on button "Add Field" at bounding box center [428, 78] width 117 height 11
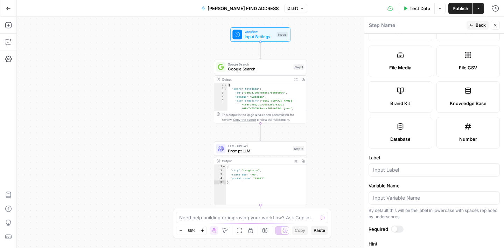
scroll to position [156, 0]
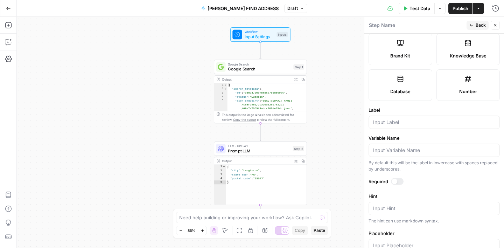
click at [393, 126] on div at bounding box center [434, 122] width 131 height 13
type input "conference name"
click at [414, 111] on label "Label" at bounding box center [434, 109] width 131 height 7
click at [414, 119] on input "conference name" at bounding box center [434, 122] width 122 height 7
click at [477, 26] on span "Back" at bounding box center [481, 25] width 10 height 6
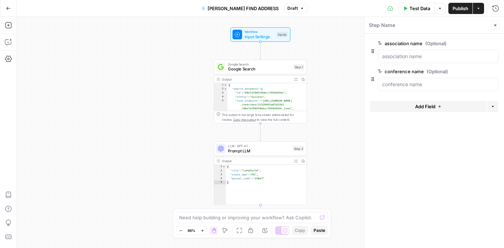
click at [494, 22] on button "Close" at bounding box center [495, 25] width 9 height 9
click at [266, 68] on span "Google Search" at bounding box center [259, 69] width 63 height 6
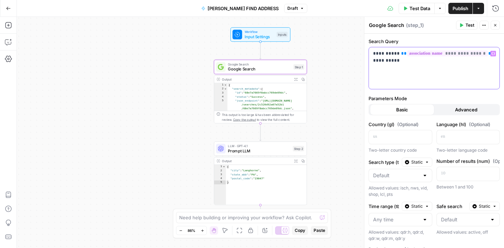
click at [412, 59] on p "**********" at bounding box center [434, 57] width 122 height 14
click at [494, 53] on icon "button" at bounding box center [494, 54] width 4 height 4
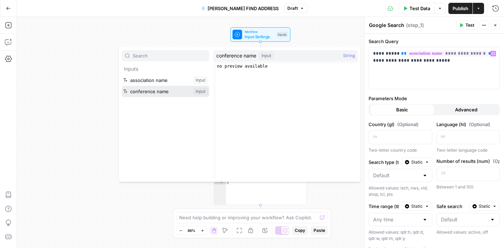
click at [159, 94] on button "Select variable conference name" at bounding box center [166, 91] width 88 height 11
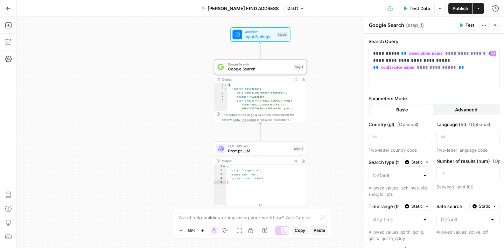
click at [470, 38] on label "Search Query" at bounding box center [434, 41] width 131 height 7
click at [498, 23] on button "Close" at bounding box center [495, 25] width 9 height 9
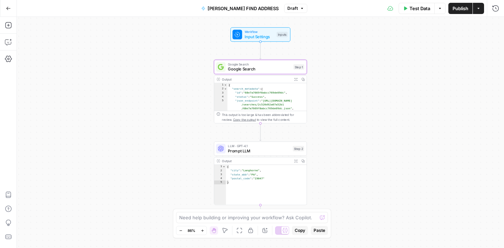
click at [269, 145] on span "LLM · GPT-4.1" at bounding box center [259, 146] width 62 height 5
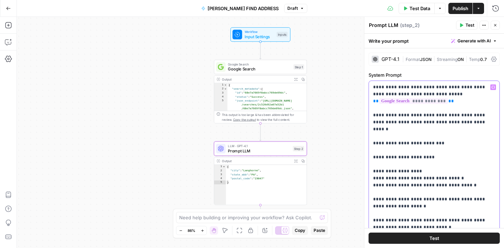
click at [466, 122] on p "**********" at bounding box center [434, 185] width 122 height 203
click at [493, 87] on icon "button" at bounding box center [494, 87] width 4 height 4
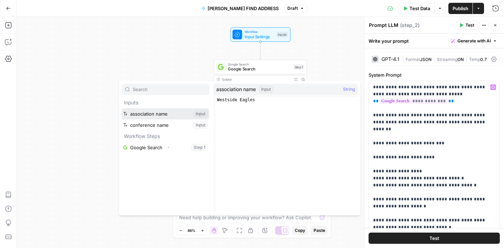
click at [165, 115] on button "Select variable association name" at bounding box center [166, 113] width 88 height 11
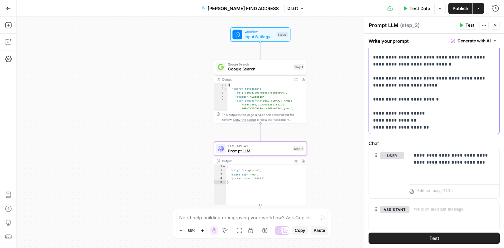
scroll to position [163, 0]
click at [497, 25] on icon "button" at bounding box center [496, 25] width 4 height 4
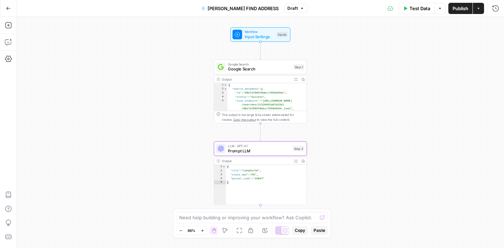
click at [459, 10] on span "Publish" at bounding box center [461, 8] width 16 height 7
click at [412, 13] on button "Test Data" at bounding box center [417, 8] width 36 height 11
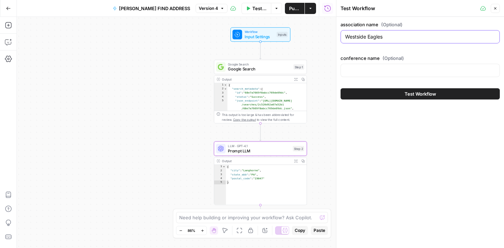
click at [386, 34] on input "Westside Eagles" at bounding box center [420, 36] width 150 height 7
paste input "Algonquin Argonauts Chicagoland Pop Warner"
click at [395, 38] on input "Algonquin Argonauts Chicagoland Pop Warner" at bounding box center [420, 36] width 150 height 7
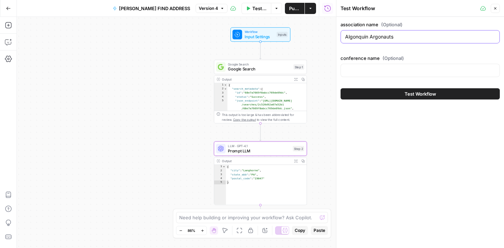
type input "Algonquin Argonauts"
click at [395, 69] on input "conference name (Optional)" at bounding box center [420, 70] width 150 height 7
paste input "Chicagoland Pop Warner"
type input "Chicagoland Pop Warner"
click at [420, 97] on button "Test Workflow" at bounding box center [420, 93] width 159 height 11
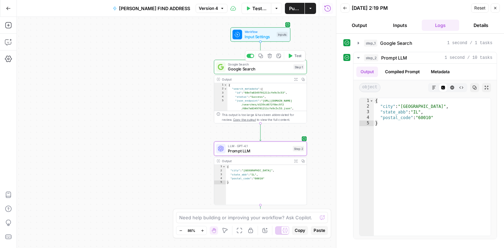
click at [266, 67] on span "Google Search" at bounding box center [259, 69] width 63 height 6
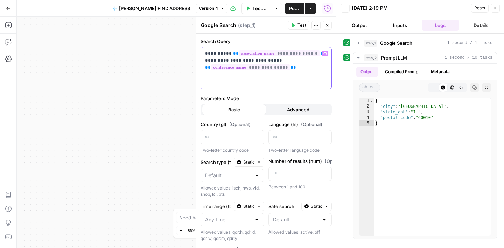
drag, startPoint x: 260, startPoint y: 62, endPoint x: 305, endPoint y: 65, distance: 44.6
click at [305, 65] on p "**********" at bounding box center [266, 60] width 122 height 21
click at [297, 40] on label "Search Query" at bounding box center [266, 41] width 131 height 7
click at [327, 25] on icon "button" at bounding box center [327, 25] width 4 height 4
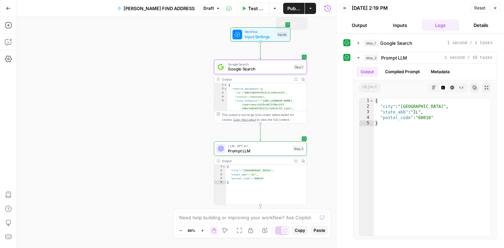
click at [240, 10] on button "Test Data" at bounding box center [253, 8] width 33 height 11
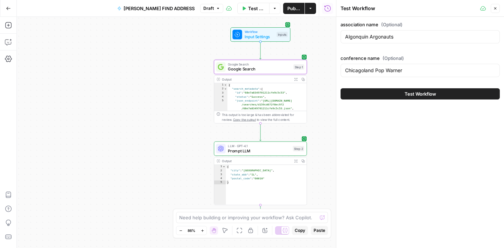
click at [404, 93] on button "Test Workflow" at bounding box center [420, 93] width 159 height 11
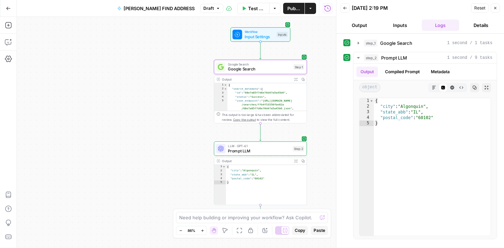
click at [495, 13] on div "Reset Close" at bounding box center [485, 8] width 29 height 11
click at [290, 9] on span "Publish" at bounding box center [294, 8] width 13 height 7
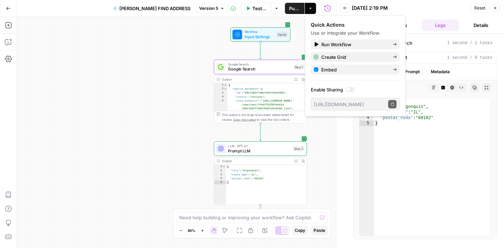
click at [132, 96] on div "Workflow Input Settings Inputs Google Search Google Search Step 1 Output Expand…" at bounding box center [176, 132] width 319 height 231
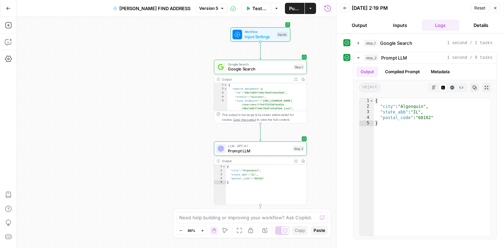
click at [269, 146] on span "LLM · GPT-4.1" at bounding box center [259, 146] width 62 height 5
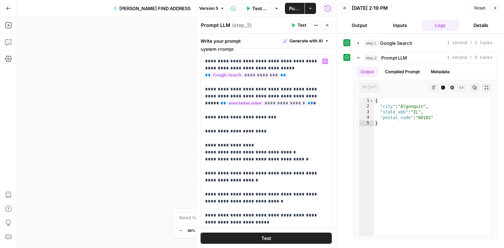
scroll to position [27, 0]
click at [497, 6] on icon "button" at bounding box center [496, 8] width 4 height 4
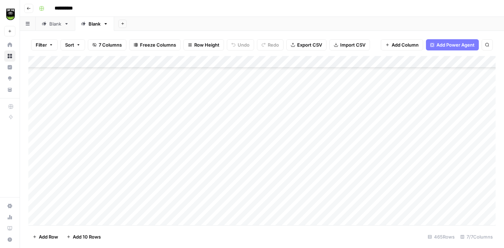
scroll to position [4767, 0]
click at [310, 45] on span "Export CSV" at bounding box center [309, 44] width 25 height 7
